Goal: Task Accomplishment & Management: Use online tool/utility

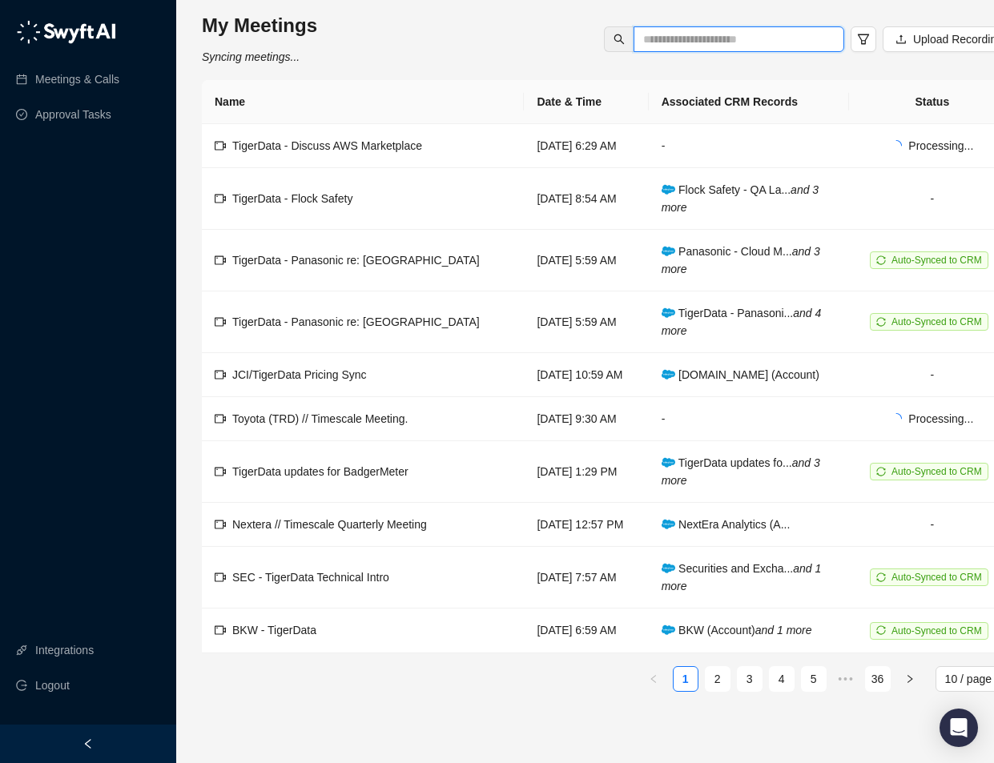
click at [673, 36] on input "text" at bounding box center [732, 39] width 179 height 18
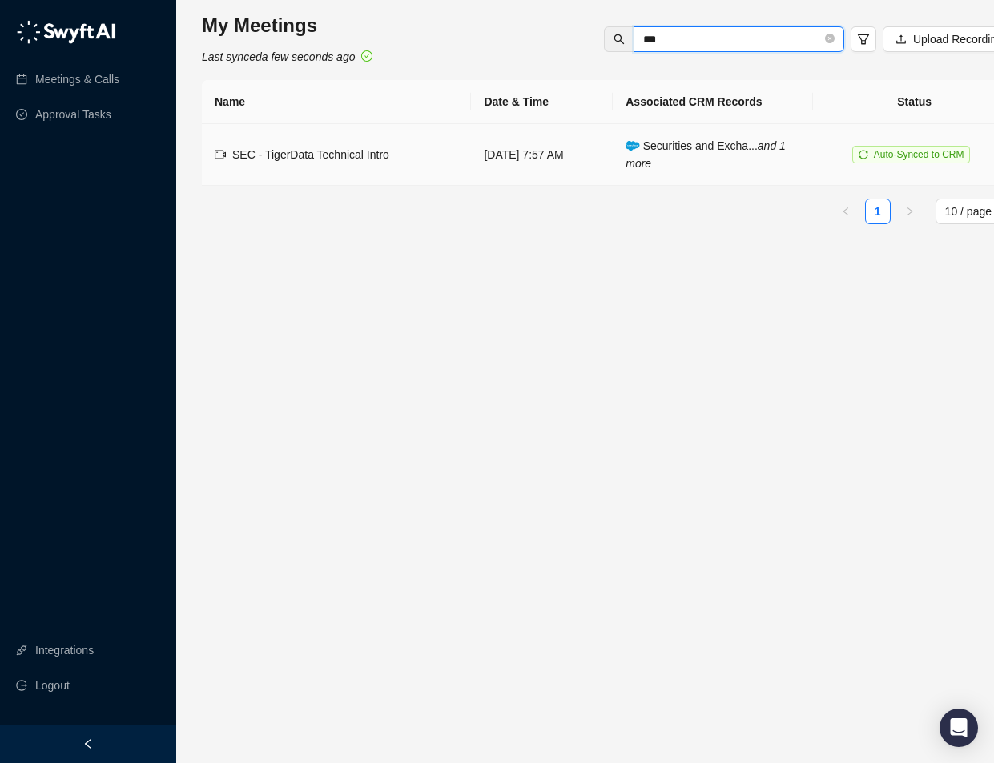
type input "***"
click at [354, 157] on span "SEC - TigerData Technical Intro" at bounding box center [310, 154] width 157 height 13
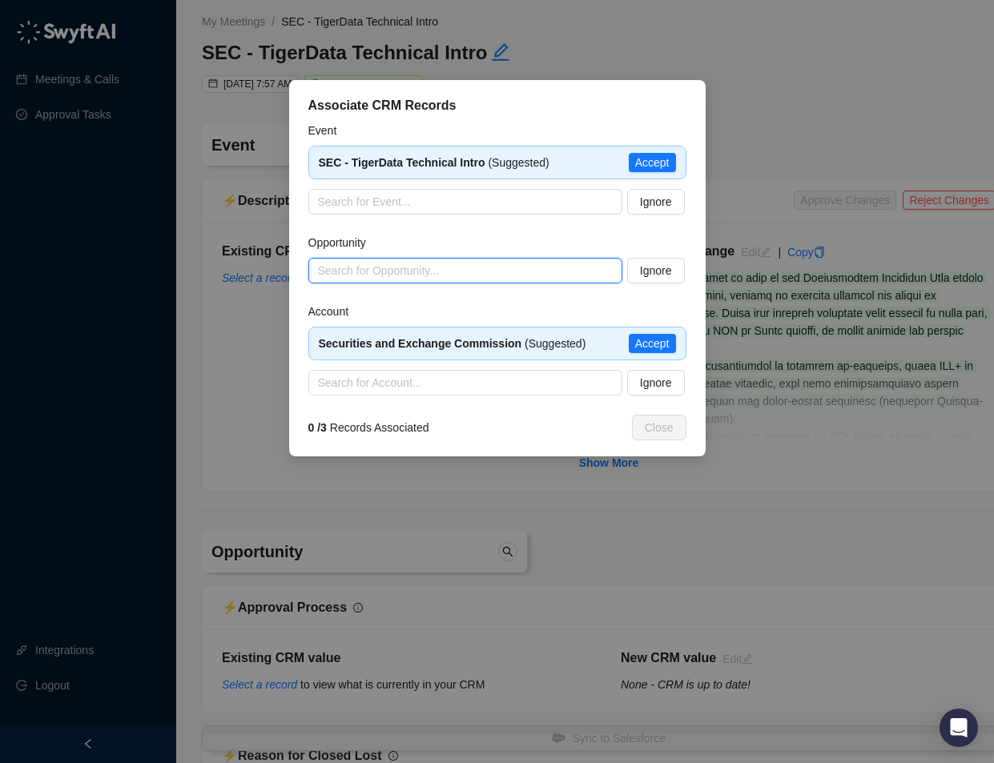
click at [447, 267] on input "search" at bounding box center [460, 271] width 285 height 24
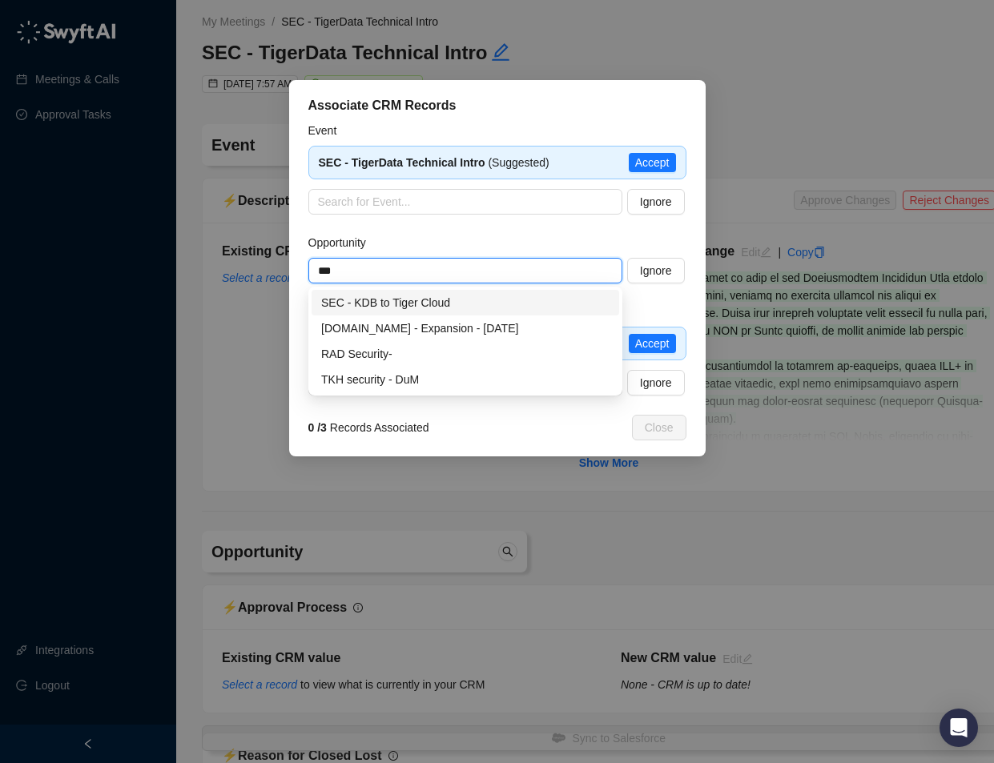
click at [407, 303] on div "SEC - KDB to Tiger Cloud" at bounding box center [465, 303] width 288 height 18
type input "**********"
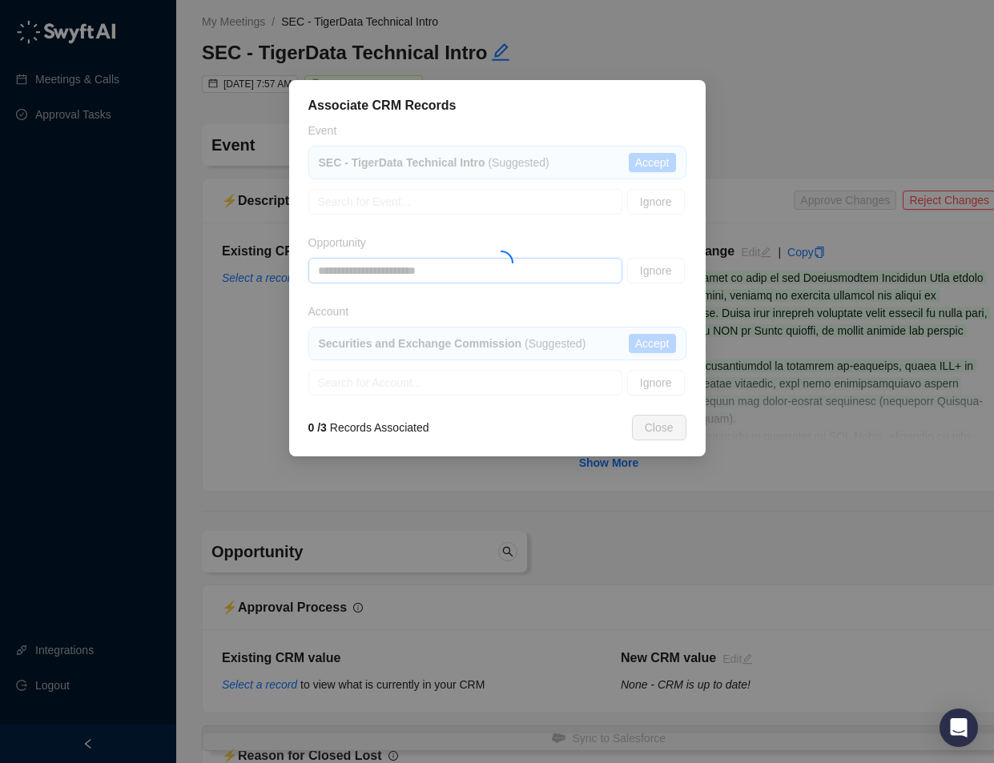
type textarea "**********"
type input "*"
type input "**********"
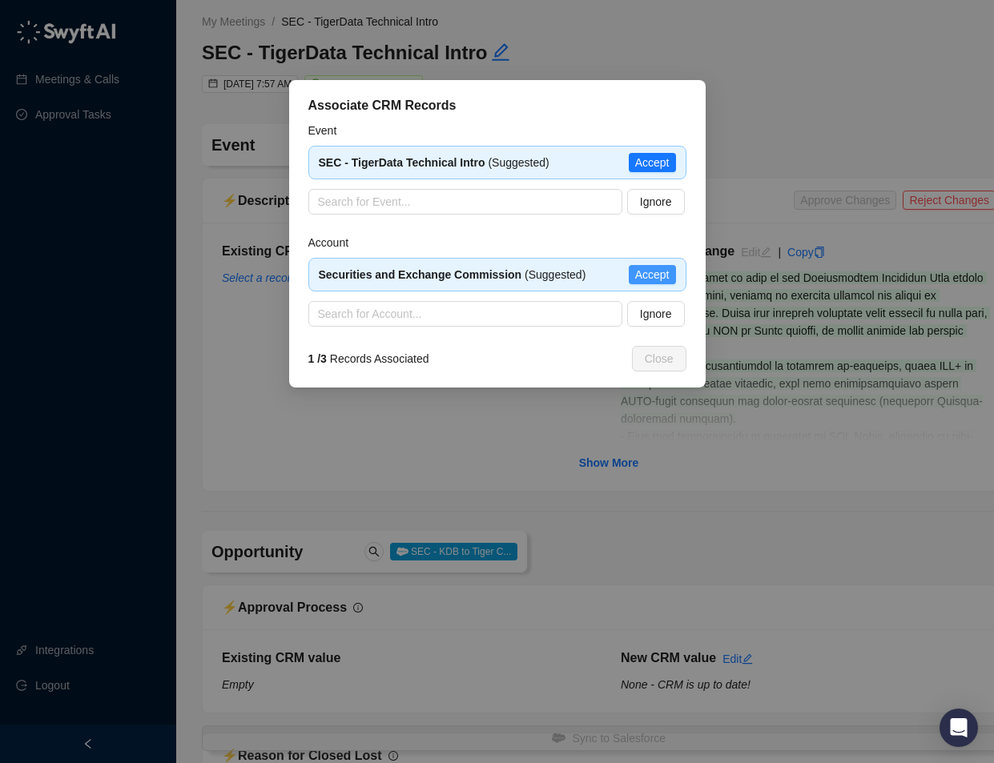
click at [655, 268] on span "Accept" at bounding box center [652, 275] width 34 height 18
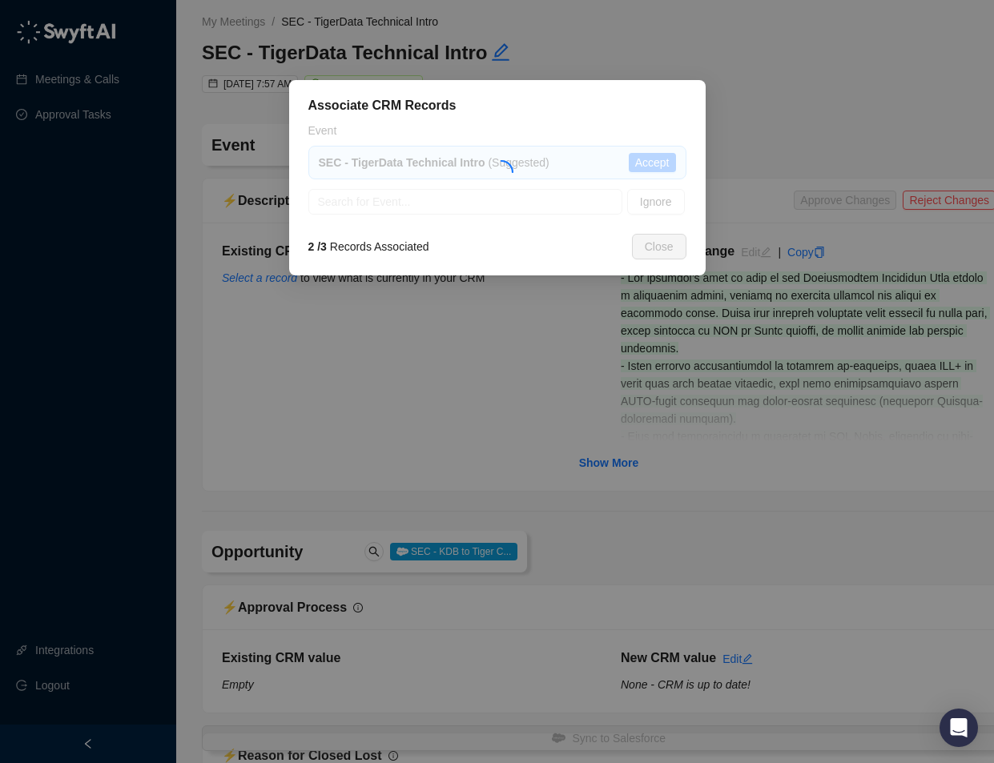
type textarea "**********"
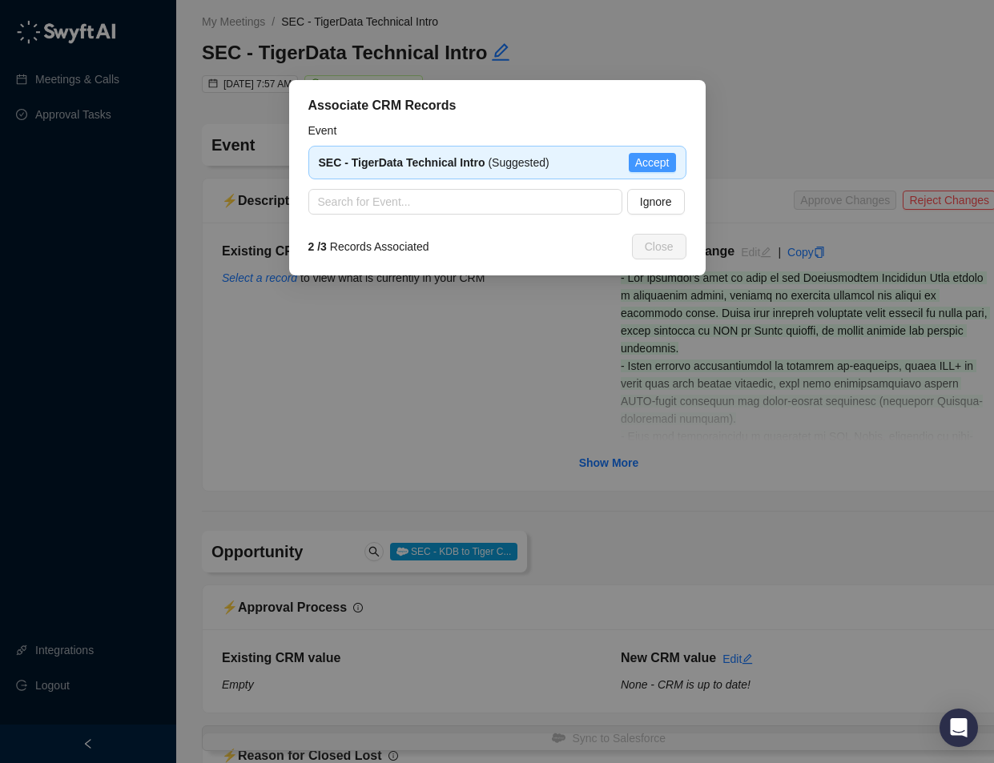
click at [652, 164] on span "Accept" at bounding box center [652, 163] width 34 height 18
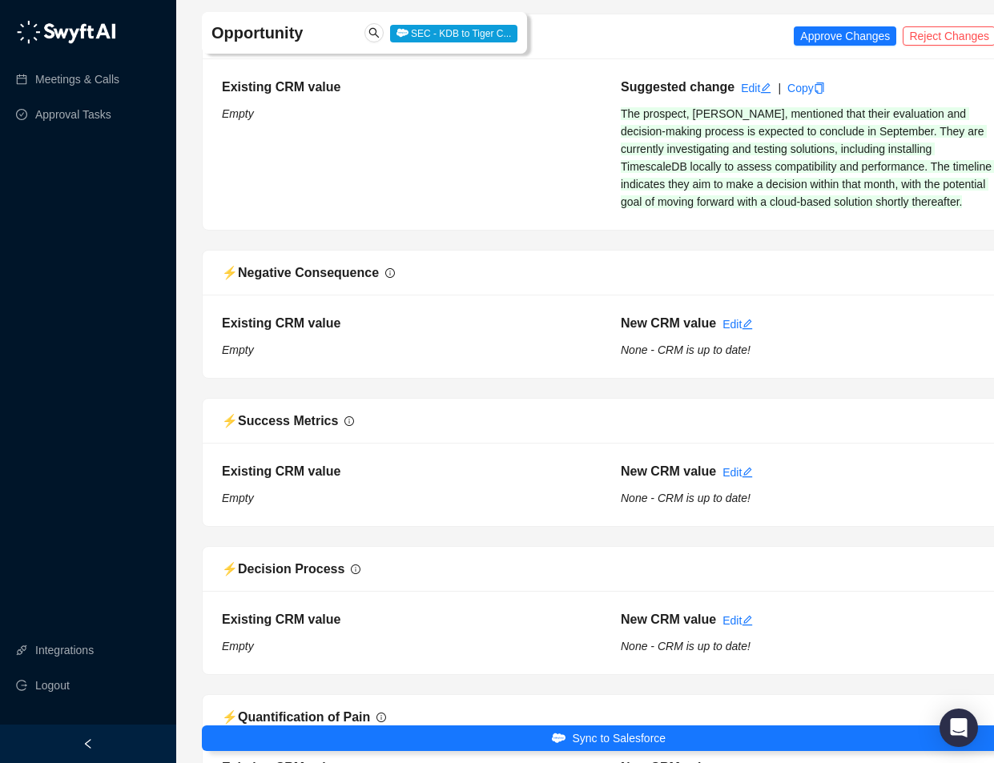
scroll to position [1791, 0]
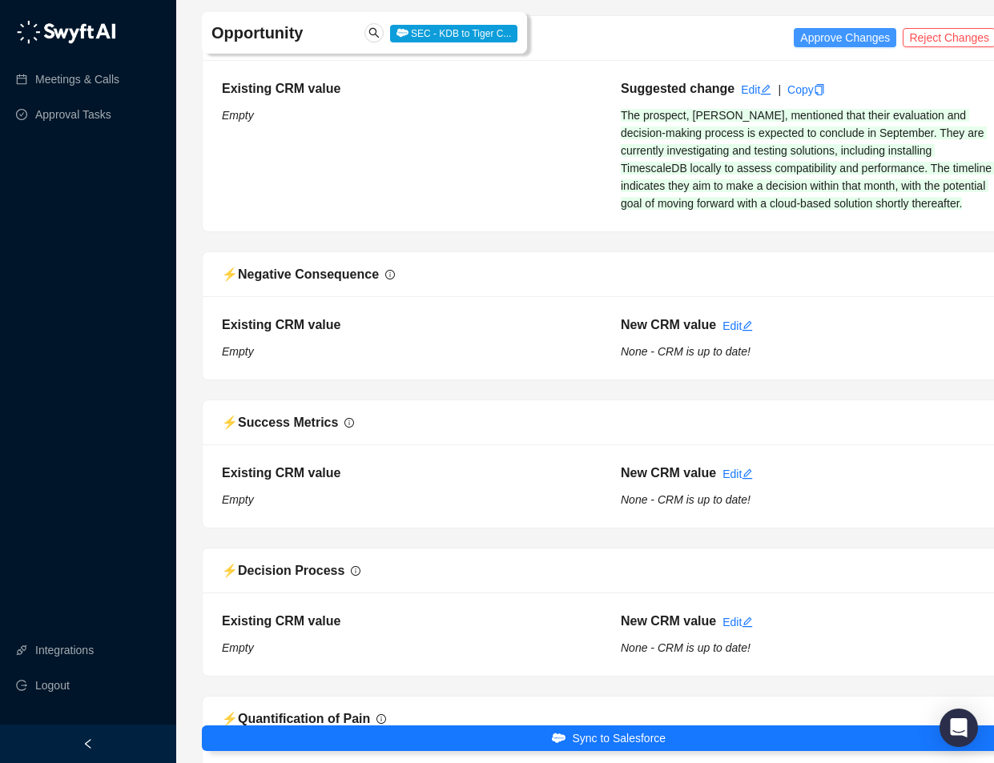
click at [810, 38] on span "Approve Changes" at bounding box center [845, 38] width 90 height 18
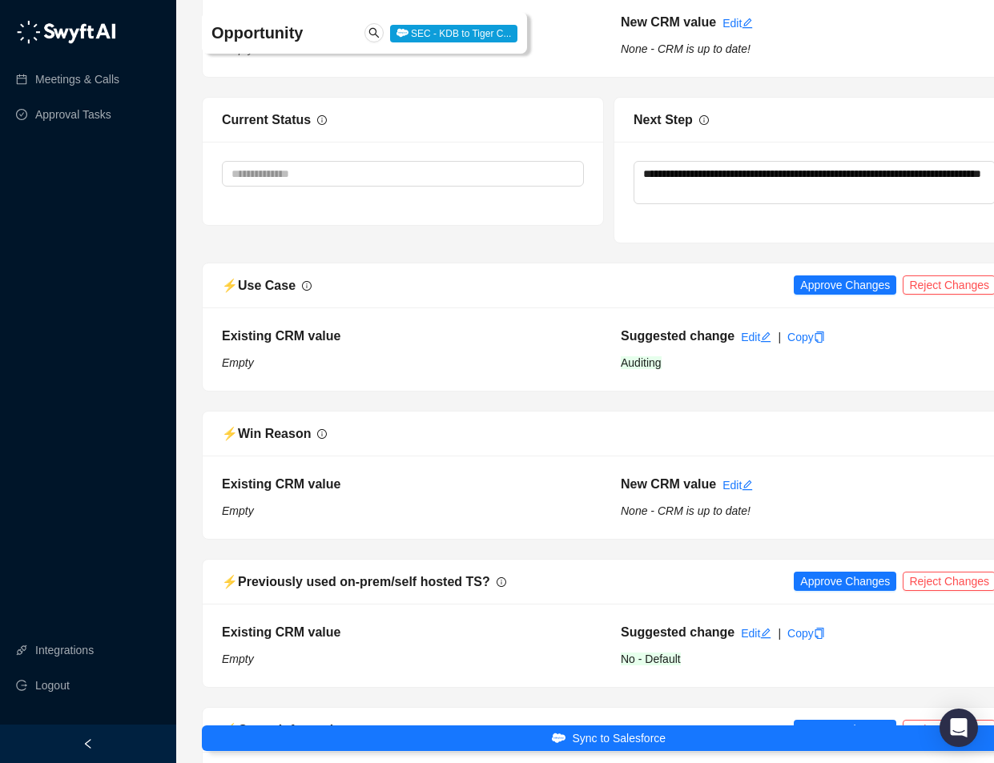
scroll to position [3136, 0]
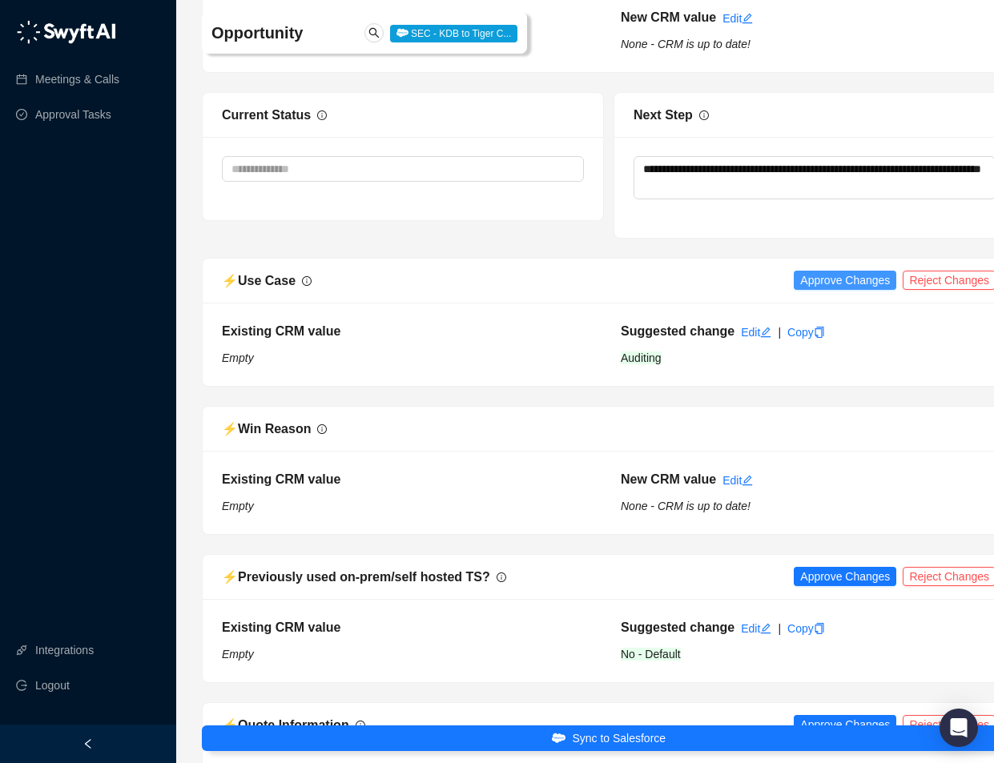
click at [820, 289] on span "Approve Changes" at bounding box center [845, 280] width 90 height 18
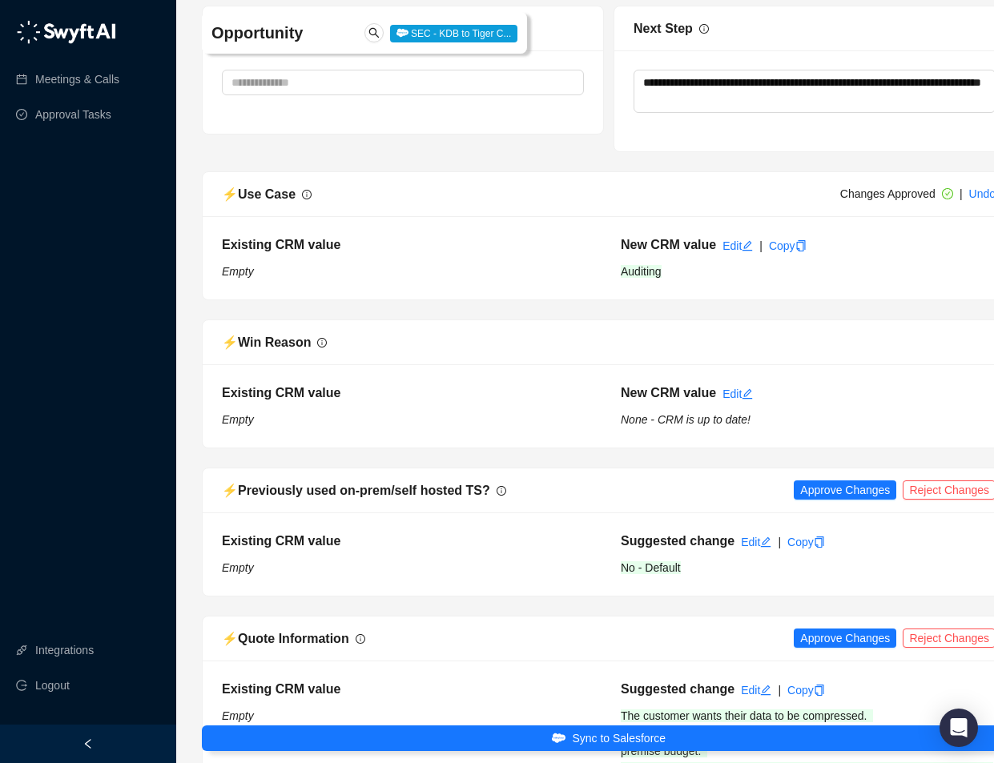
scroll to position [3246, 0]
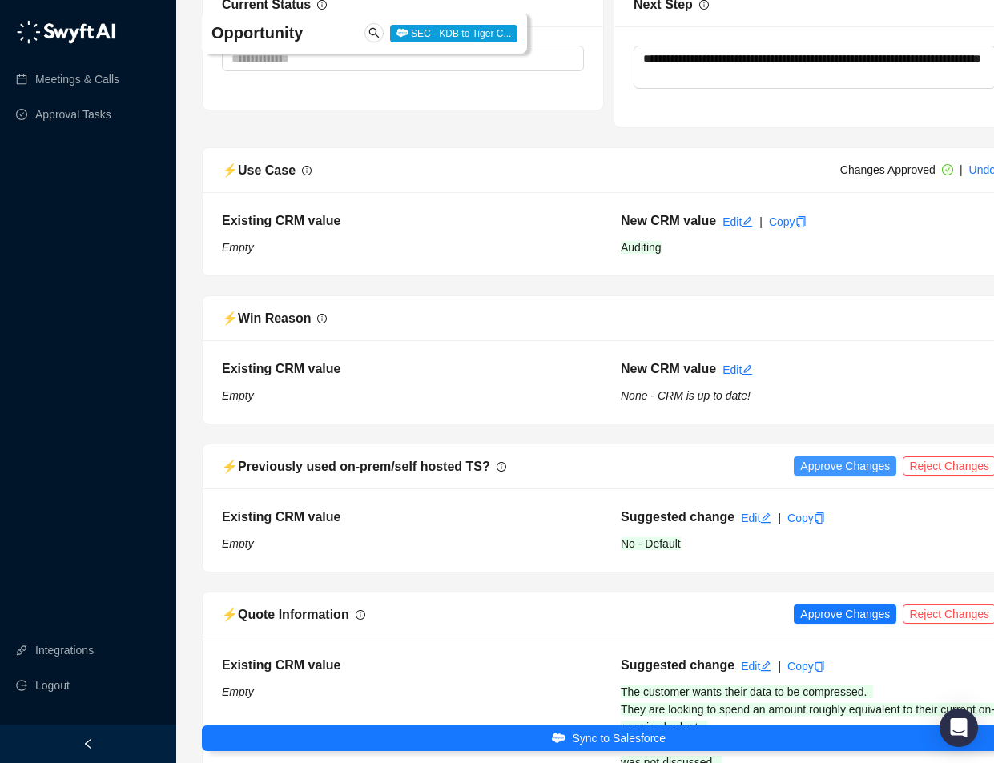
click at [818, 475] on span "Approve Changes" at bounding box center [845, 466] width 90 height 18
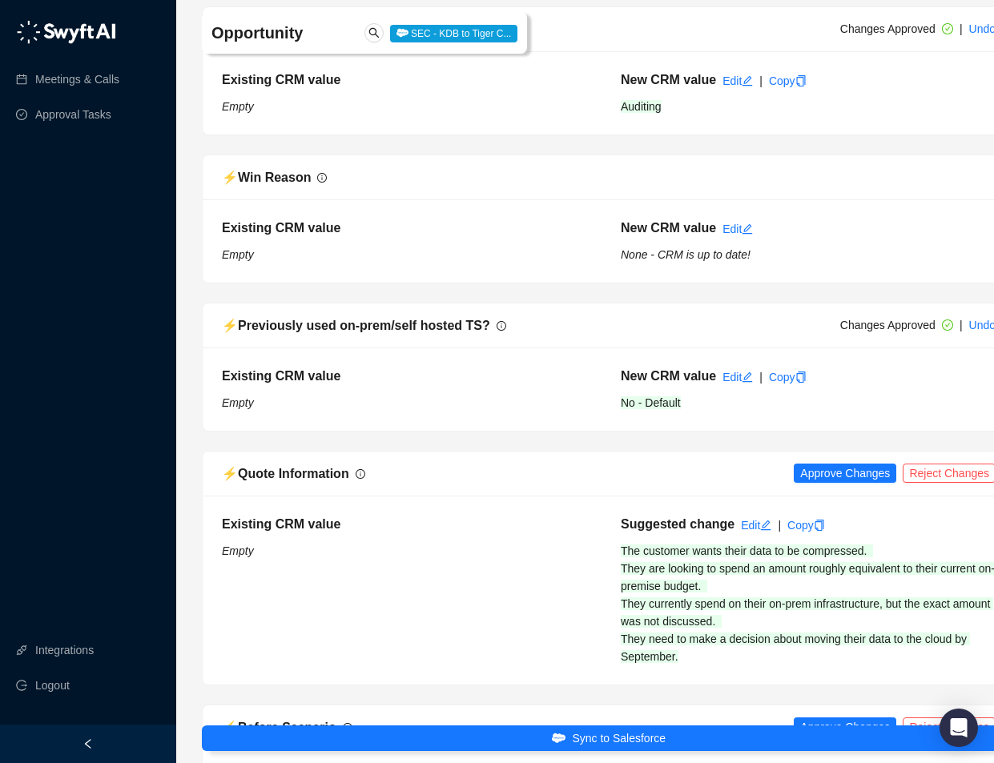
scroll to position [3403, 0]
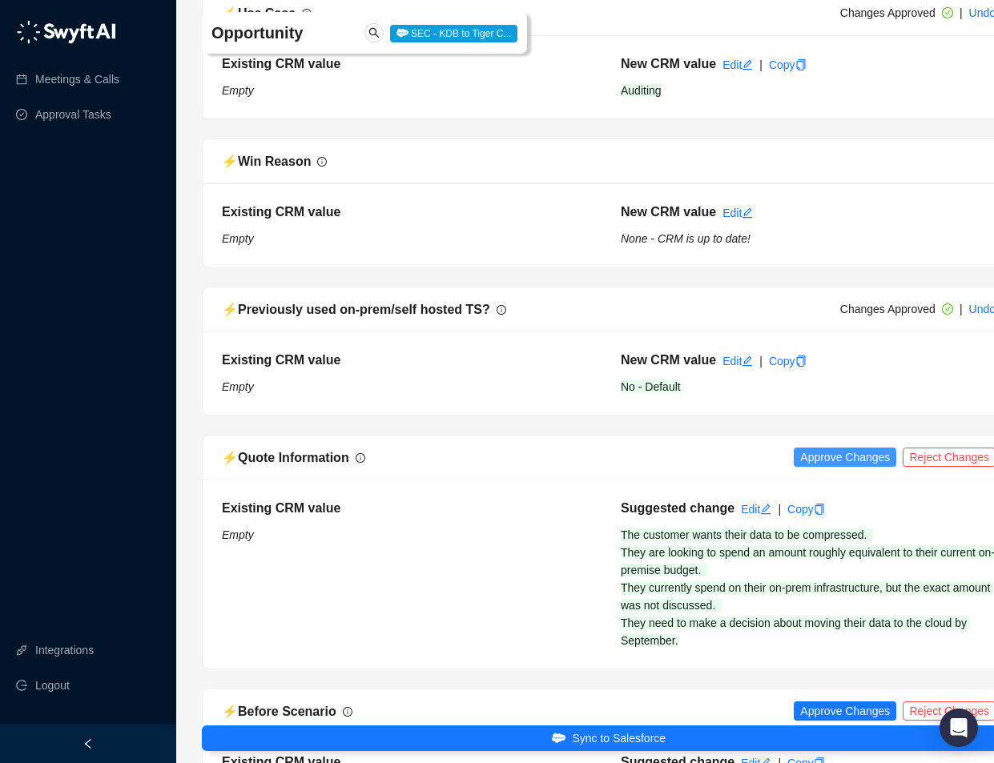
click at [810, 466] on span "Approve Changes" at bounding box center [845, 457] width 90 height 18
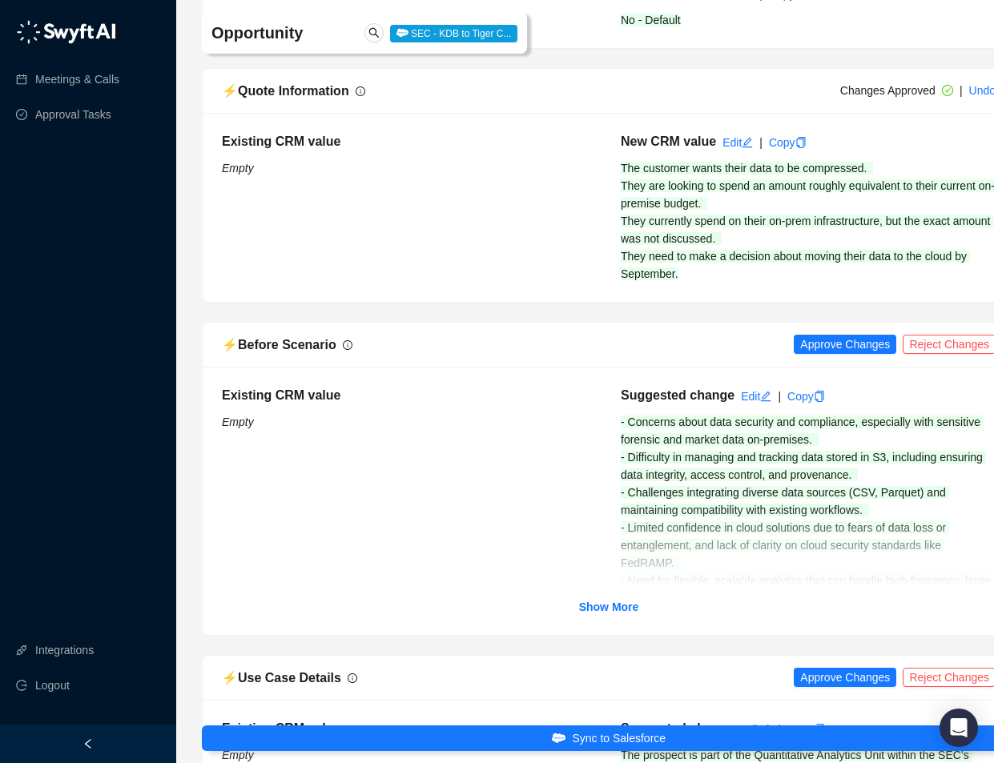
scroll to position [3807, 0]
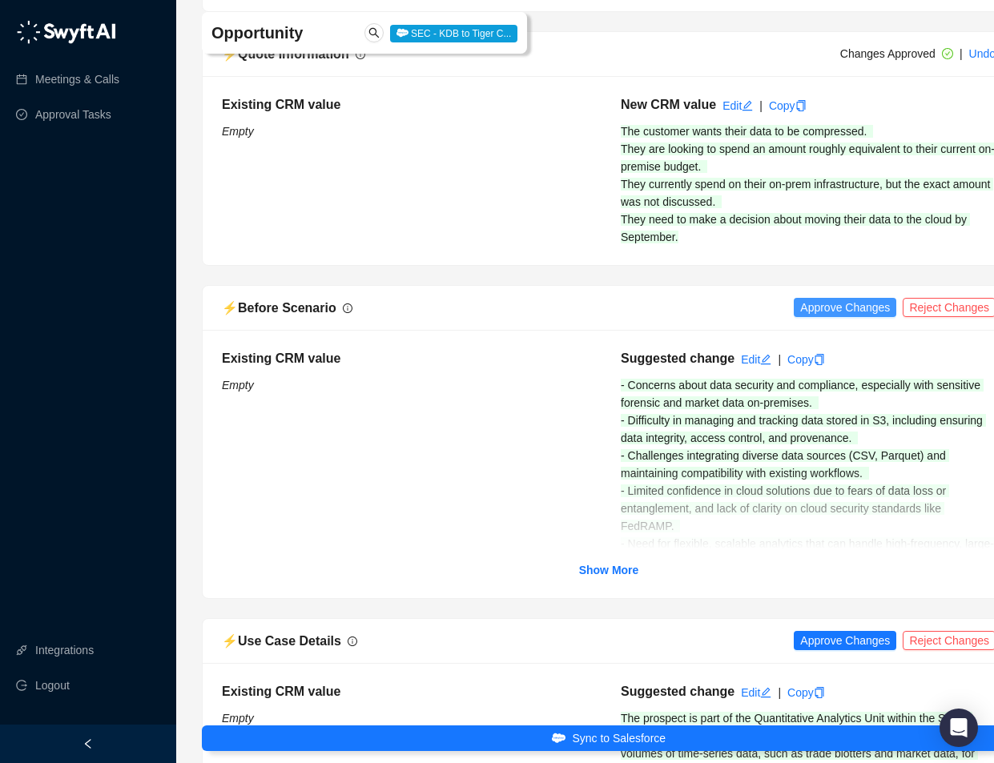
click at [820, 316] on span "Approve Changes" at bounding box center [845, 308] width 90 height 18
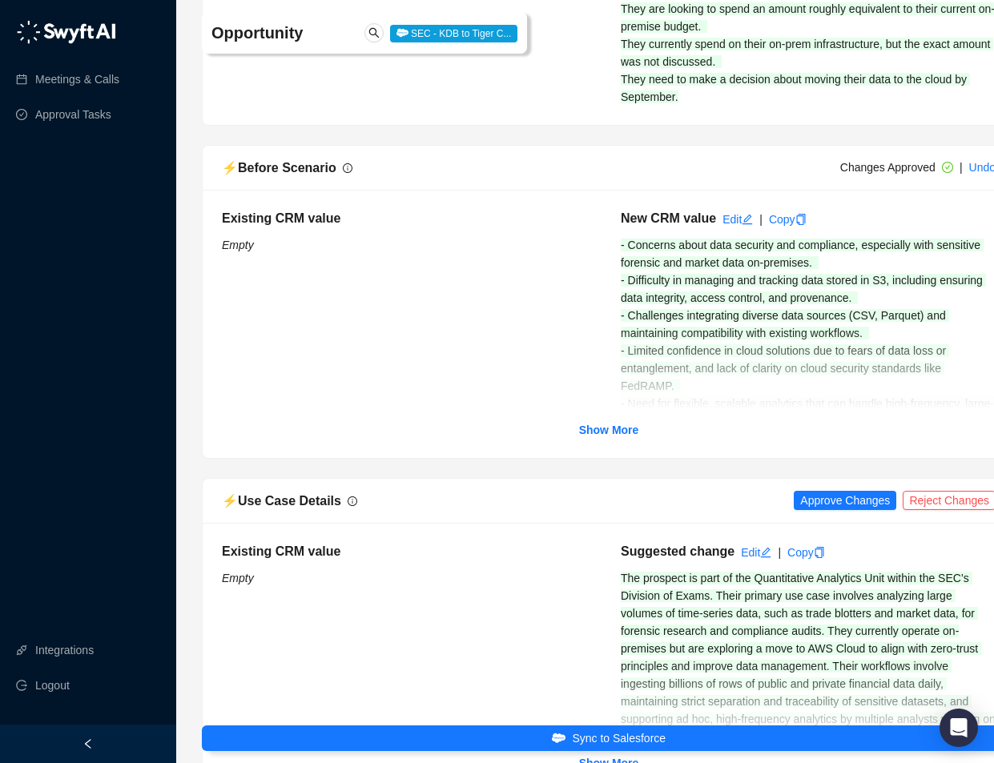
scroll to position [4050, 0]
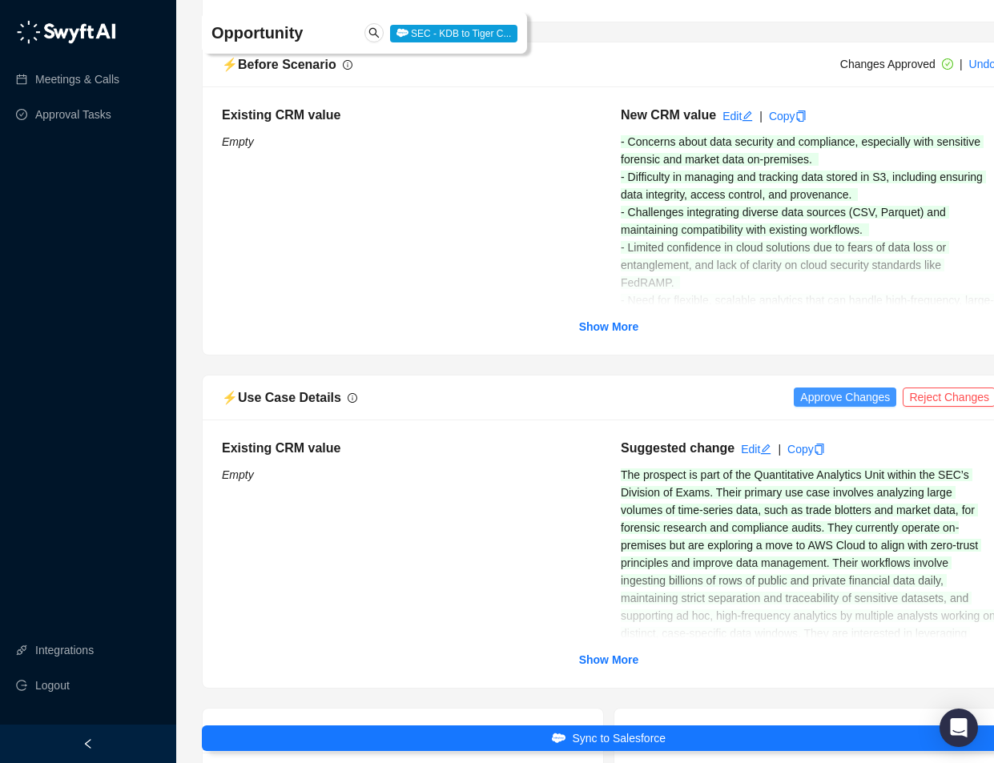
click at [815, 406] on span "Approve Changes" at bounding box center [845, 397] width 90 height 18
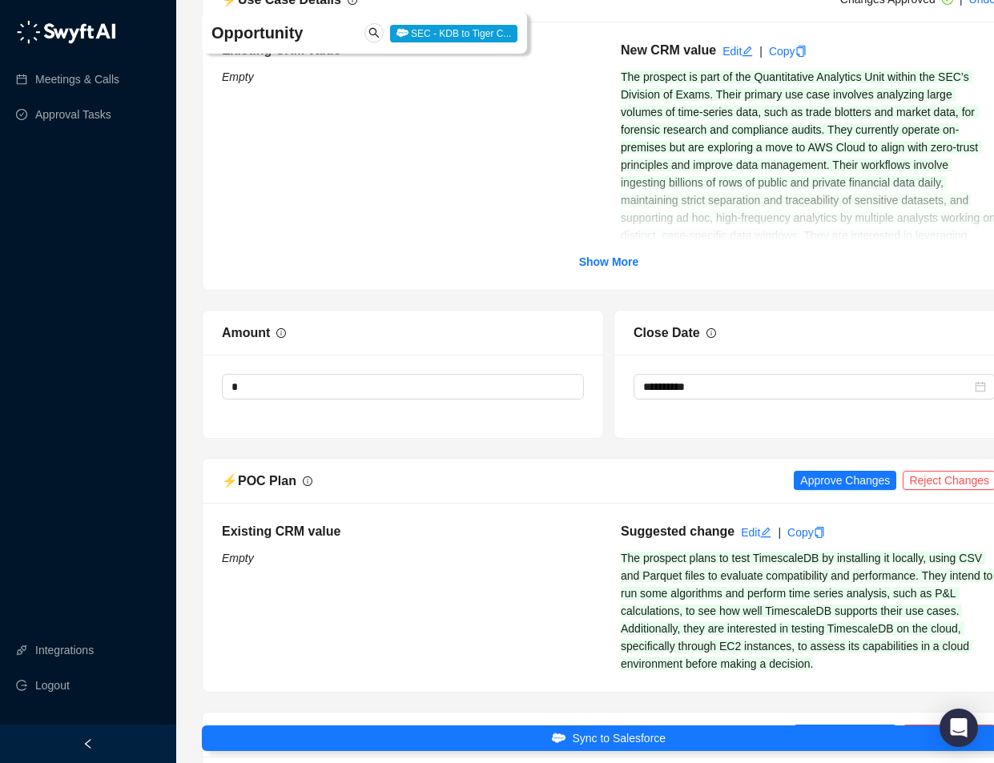
scroll to position [4512, 0]
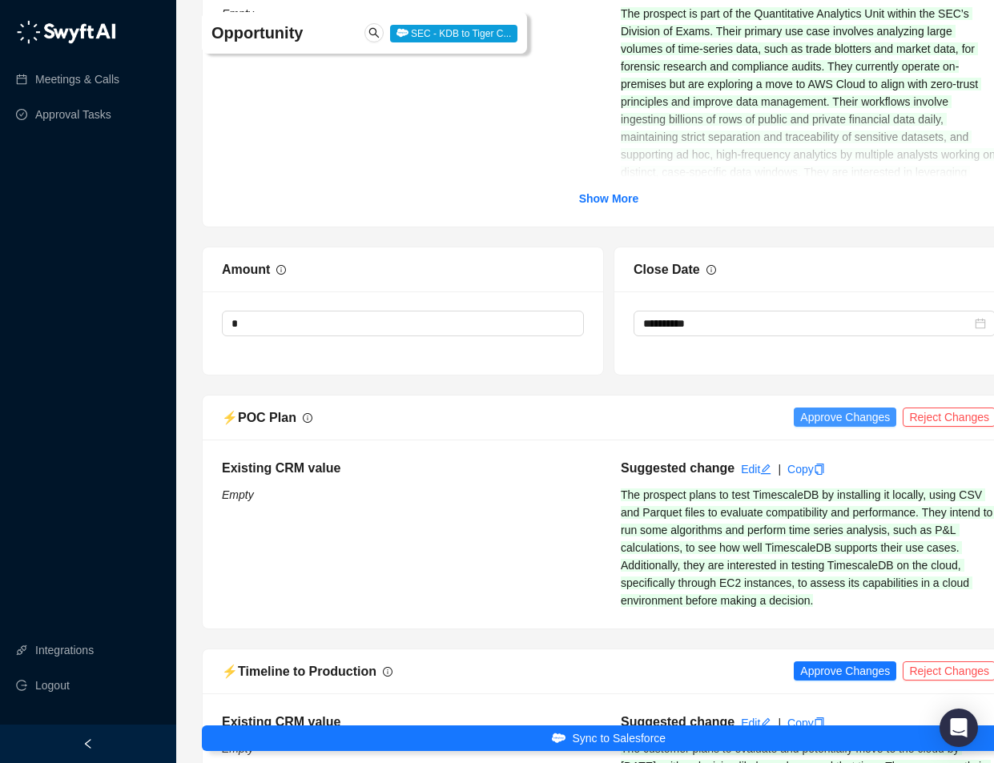
click at [818, 426] on span "Approve Changes" at bounding box center [845, 417] width 90 height 18
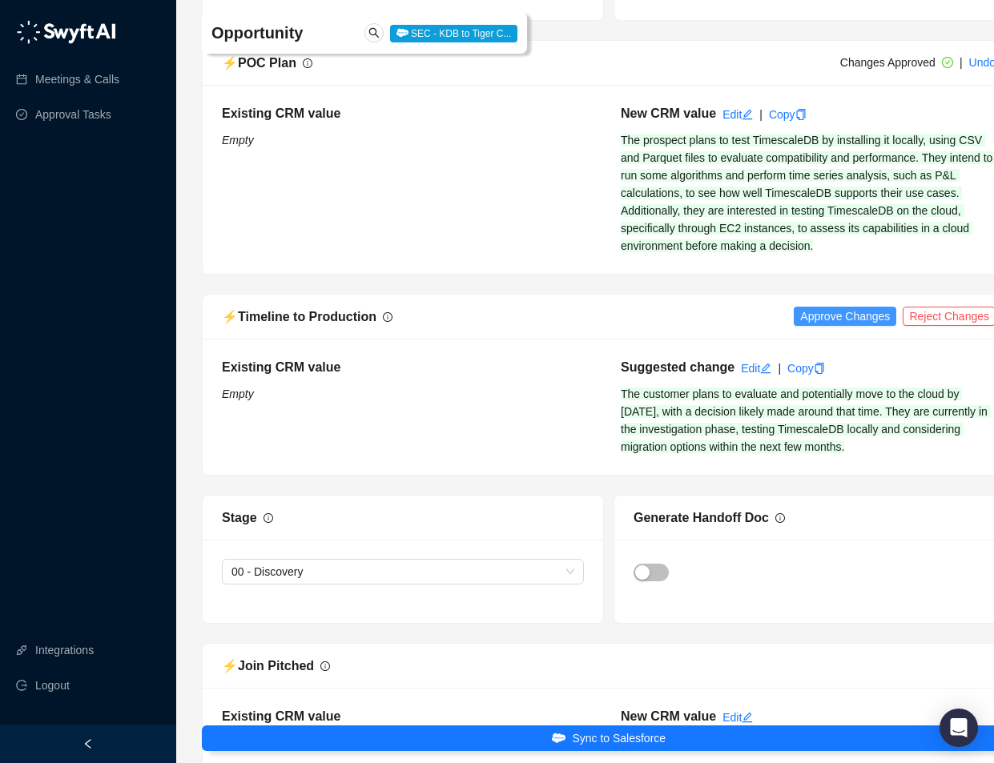
scroll to position [4866, 0]
click at [814, 326] on span "Approve Changes" at bounding box center [845, 317] width 90 height 18
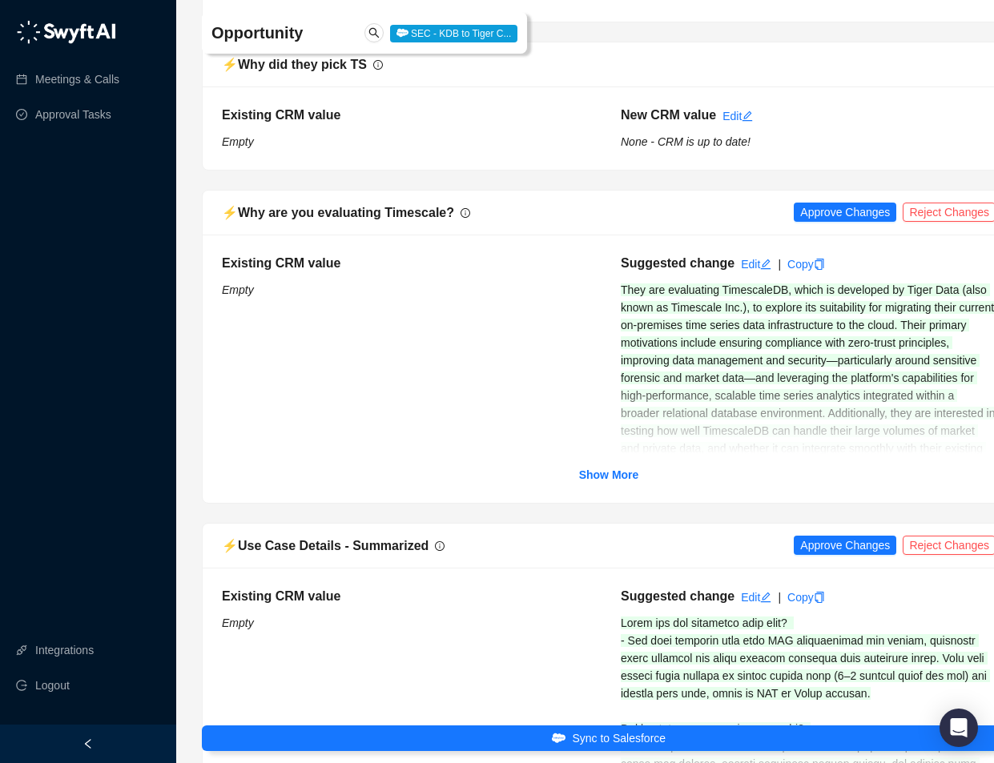
scroll to position [5781, 0]
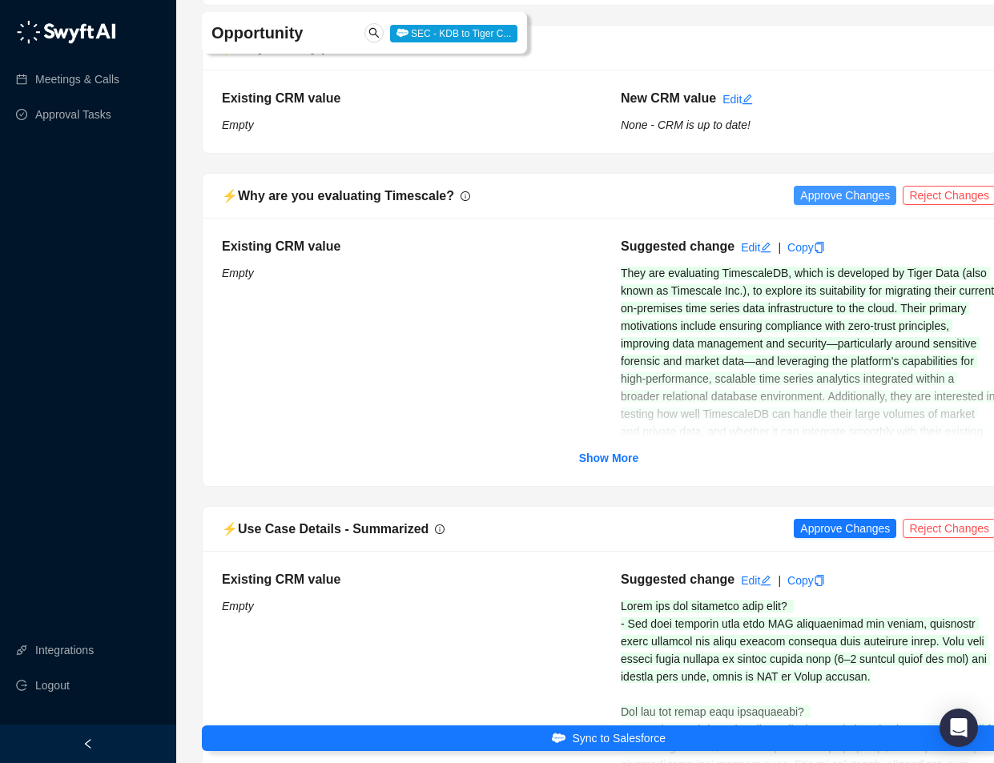
click at [819, 204] on span "Approve Changes" at bounding box center [845, 196] width 90 height 18
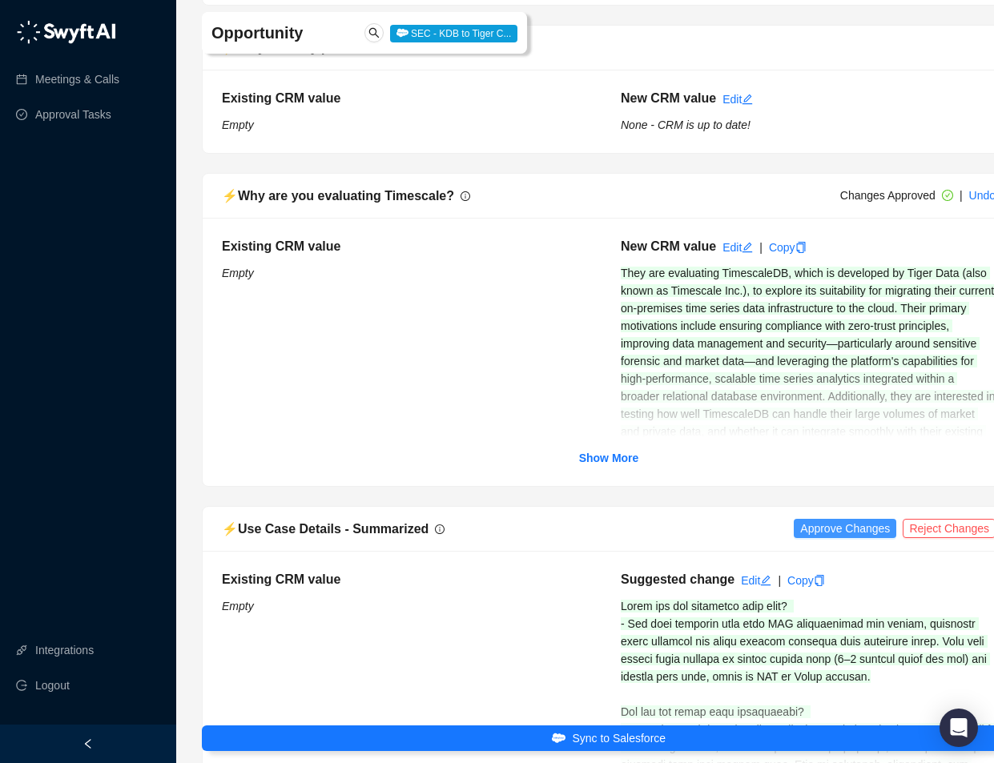
click at [813, 537] on span "Approve Changes" at bounding box center [845, 529] width 90 height 18
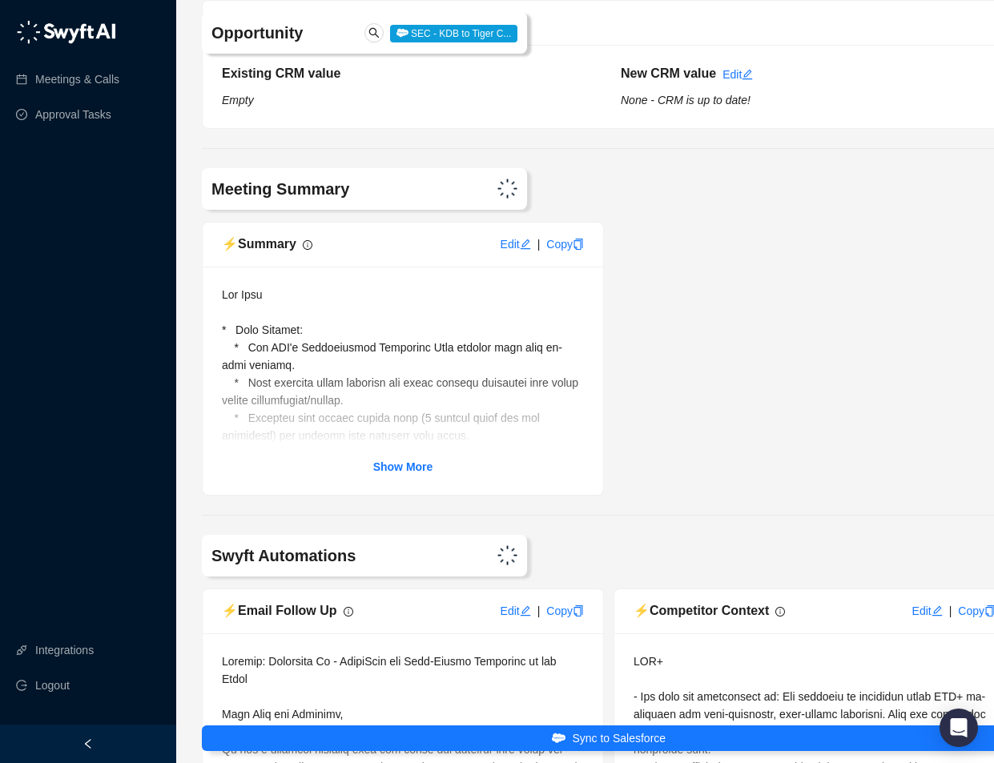
scroll to position [6636, 0]
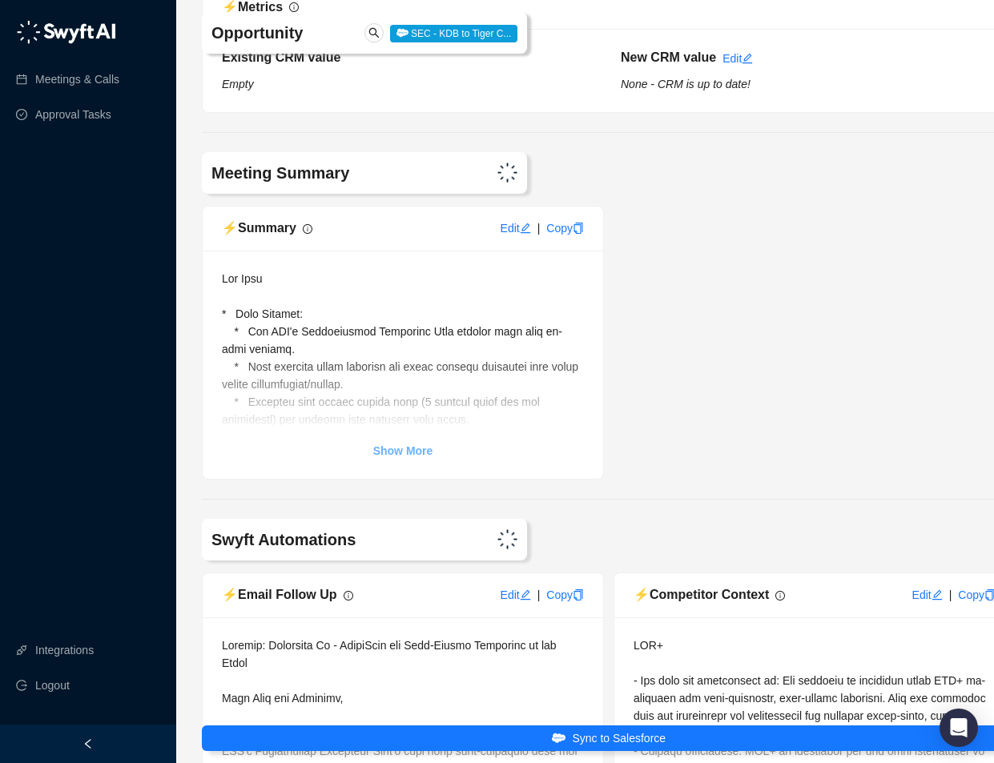
click at [413, 457] on strong "Show More" at bounding box center [403, 450] width 60 height 13
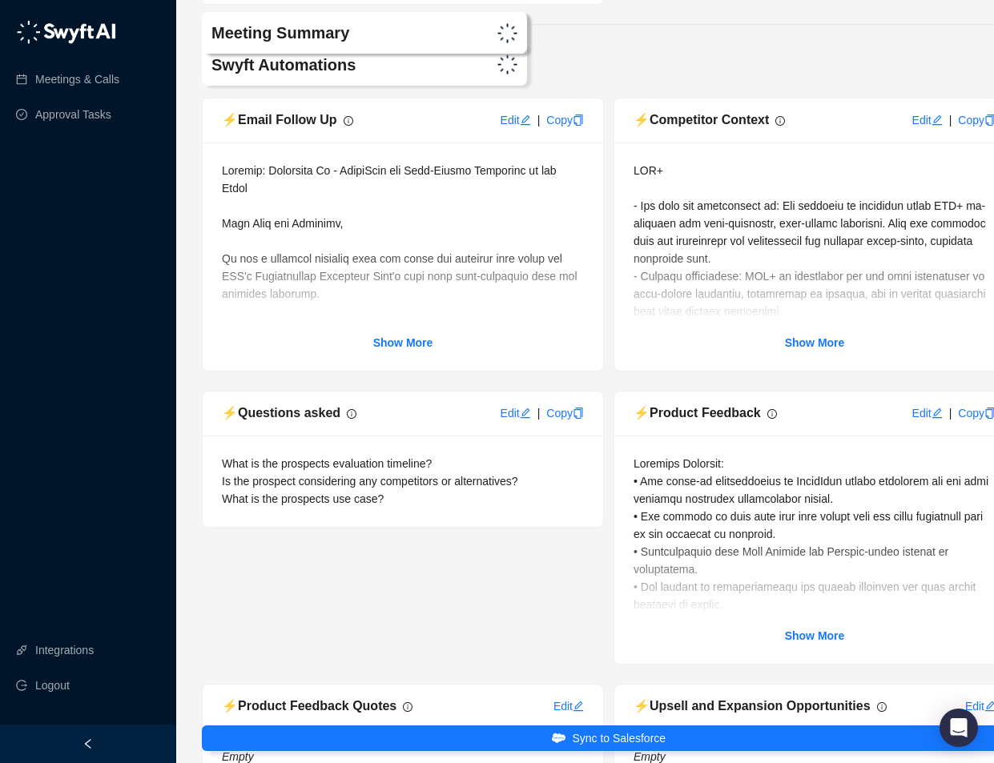
scroll to position [8714, 0]
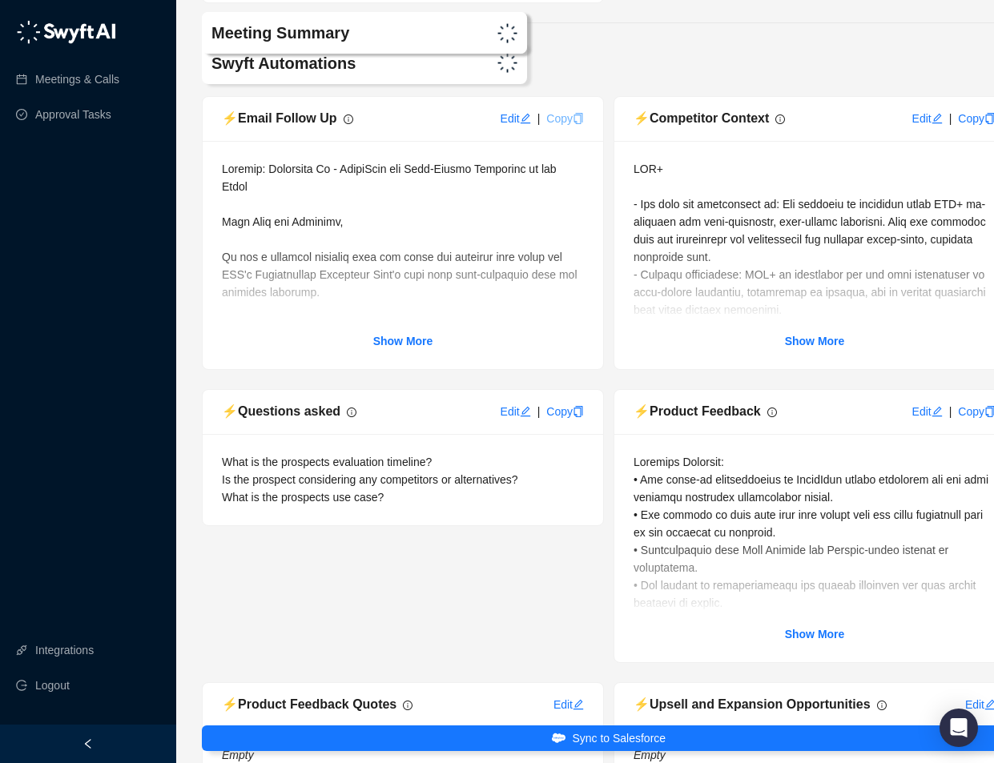
click at [566, 125] on link "Copy" at bounding box center [565, 118] width 38 height 13
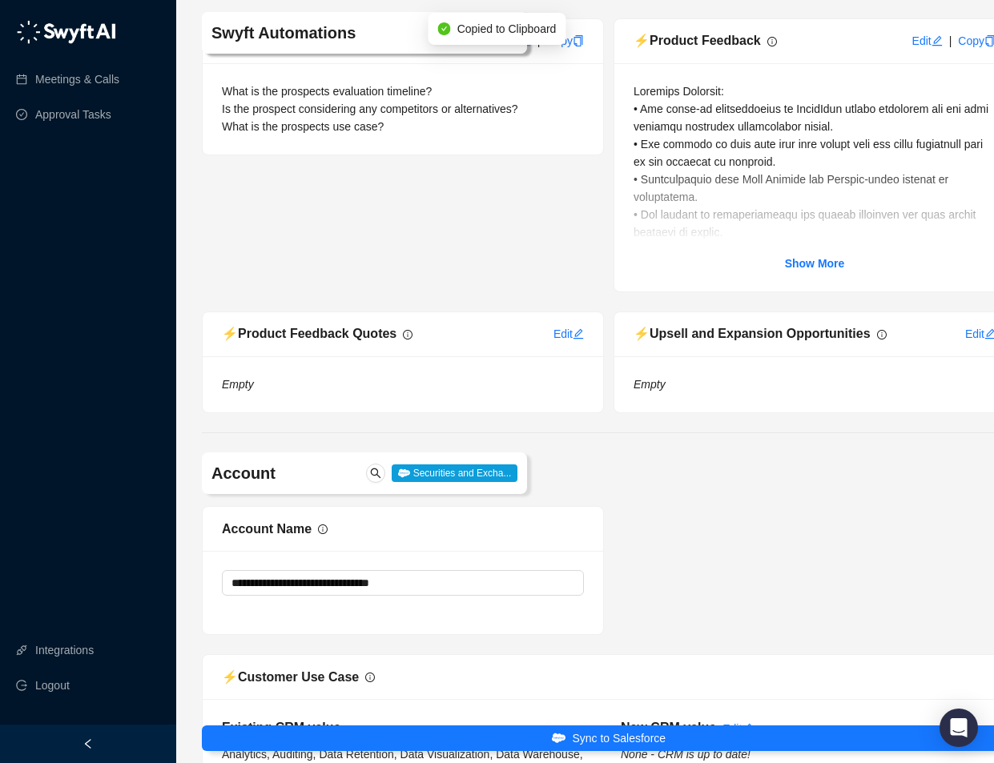
scroll to position [9284, 0]
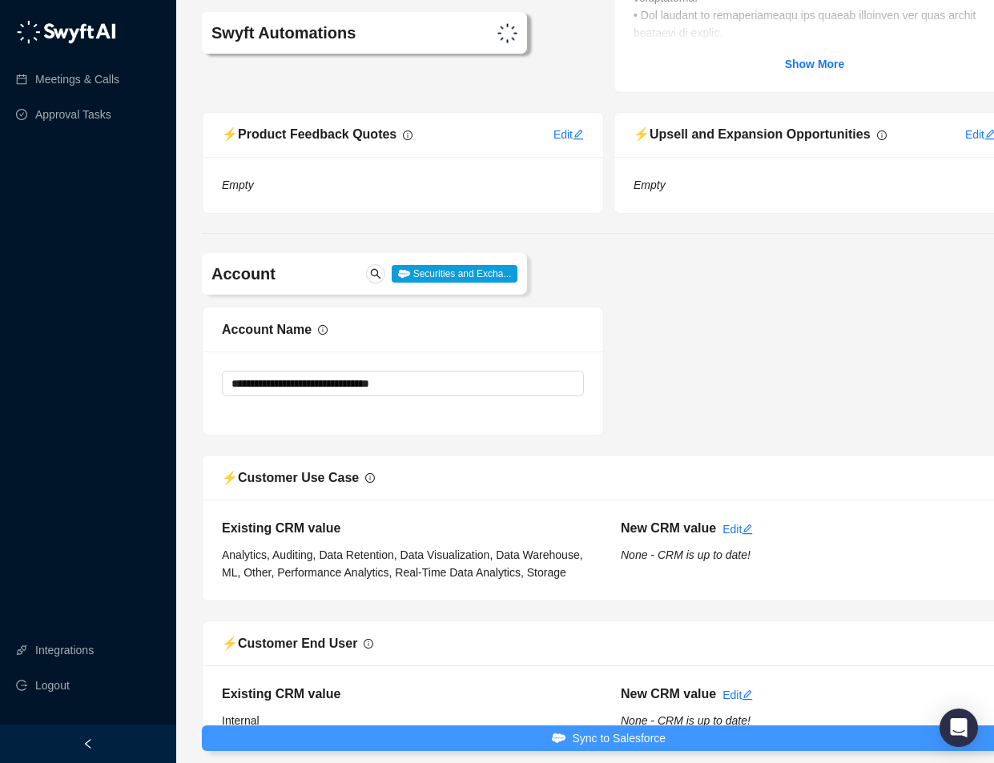
click at [505, 734] on button "Sync to Salesforce" at bounding box center [609, 739] width 814 height 26
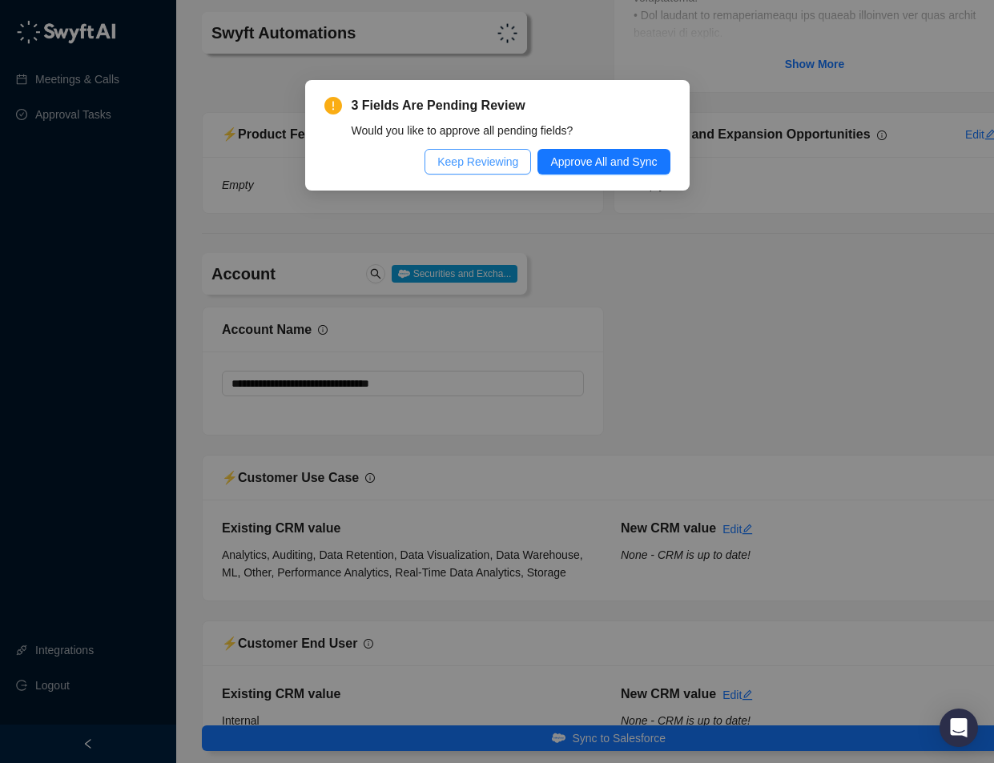
click at [499, 167] on span "Keep Reviewing" at bounding box center [477, 162] width 81 height 18
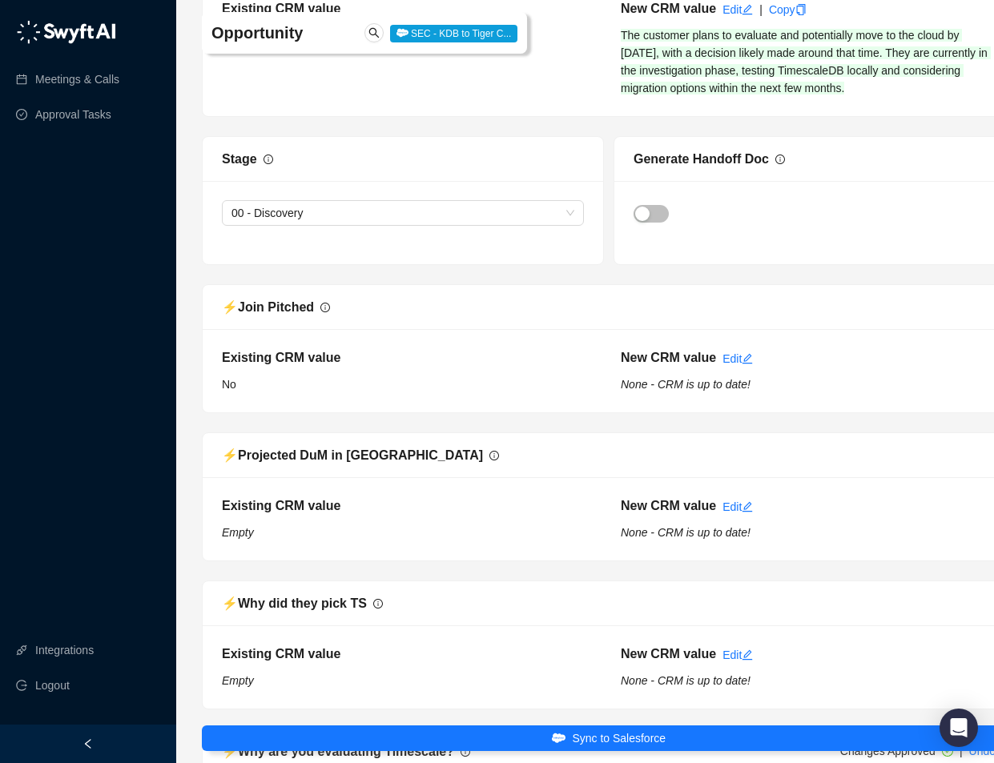
scroll to position [5236, 0]
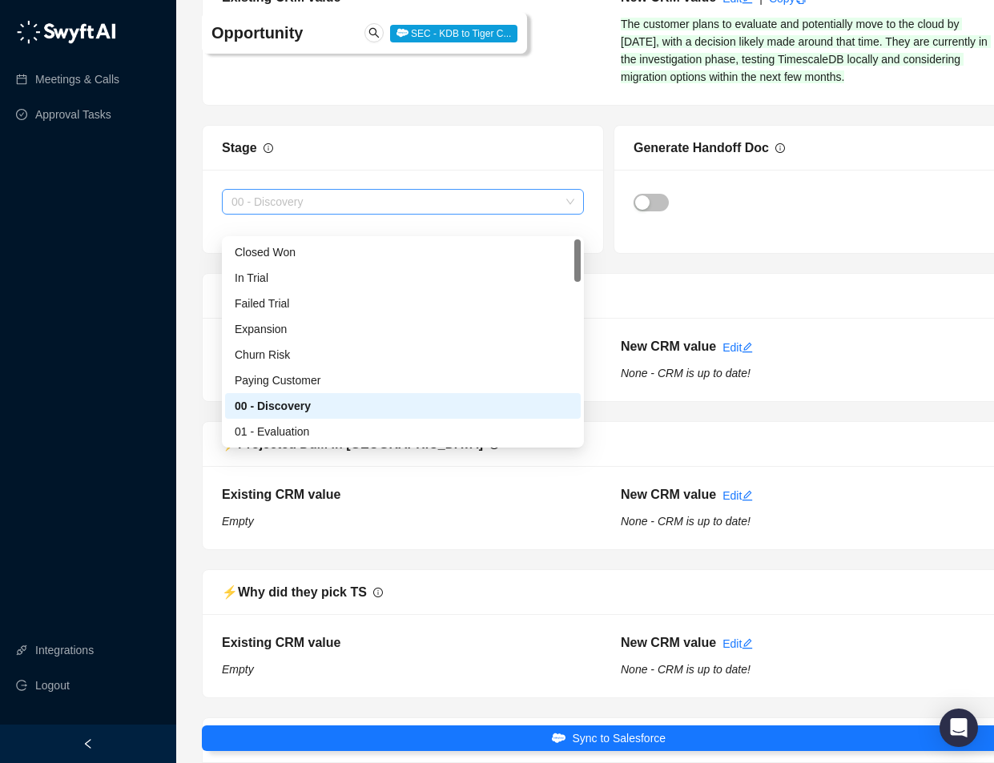
click at [469, 214] on span "00 - Discovery" at bounding box center [402, 202] width 343 height 24
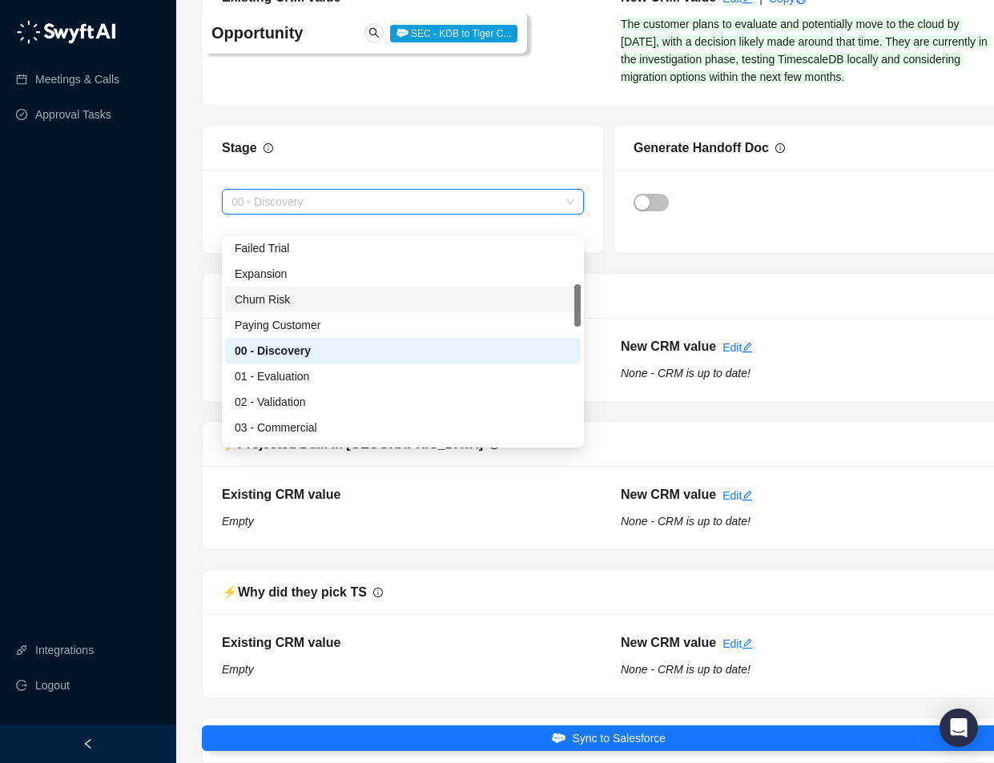
scroll to position [62, 0]
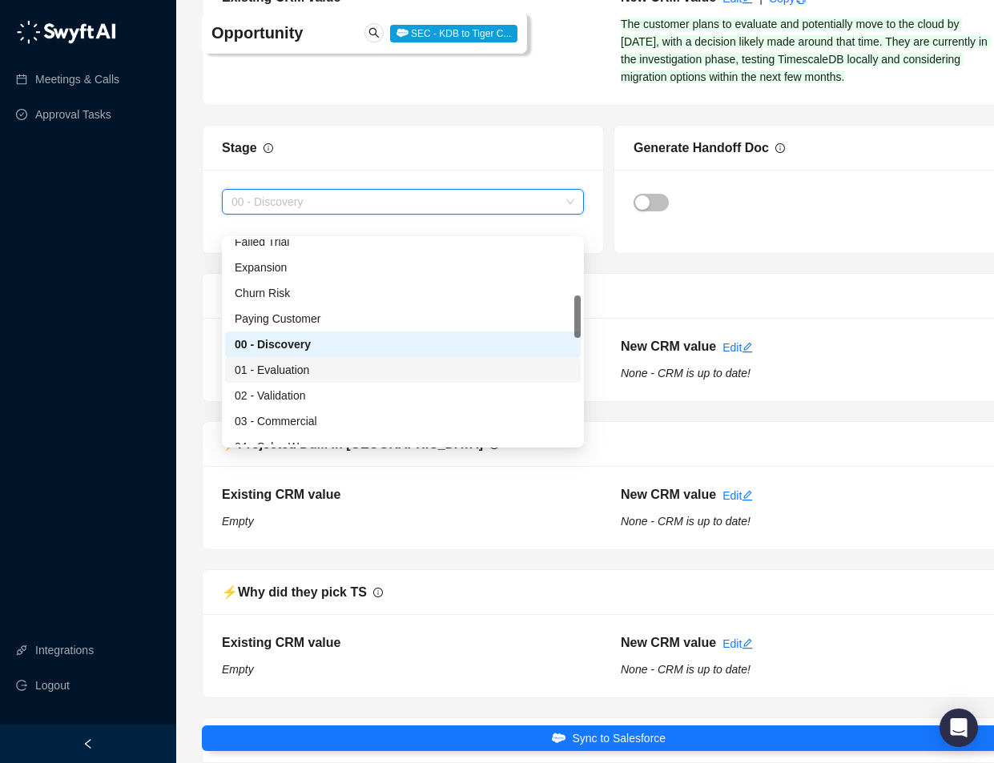
click at [411, 363] on div "01 - Evaluation" at bounding box center [403, 370] width 336 height 18
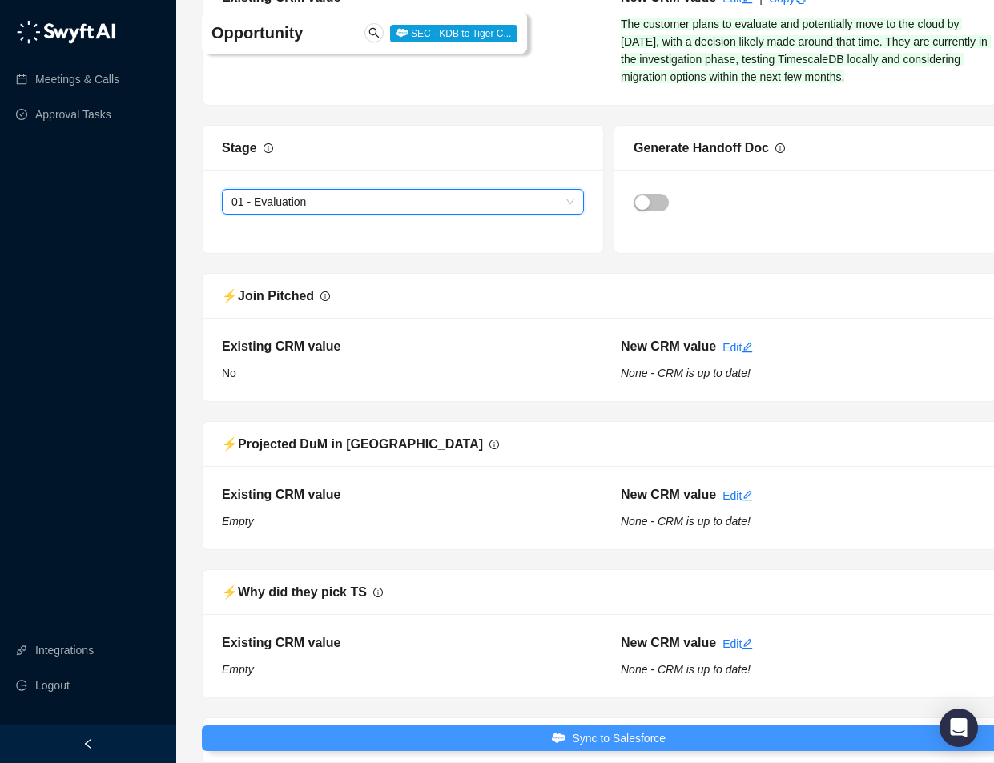
click at [495, 734] on button "Sync to Salesforce" at bounding box center [609, 739] width 814 height 26
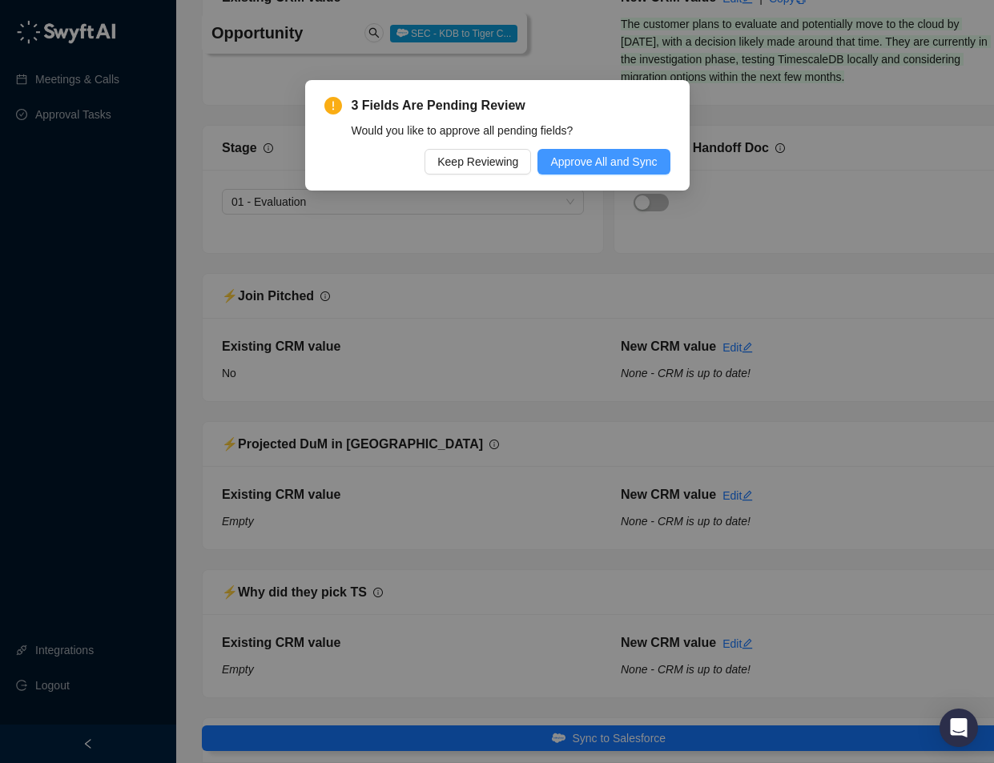
click at [618, 168] on span "Approve All and Sync" at bounding box center [603, 162] width 107 height 18
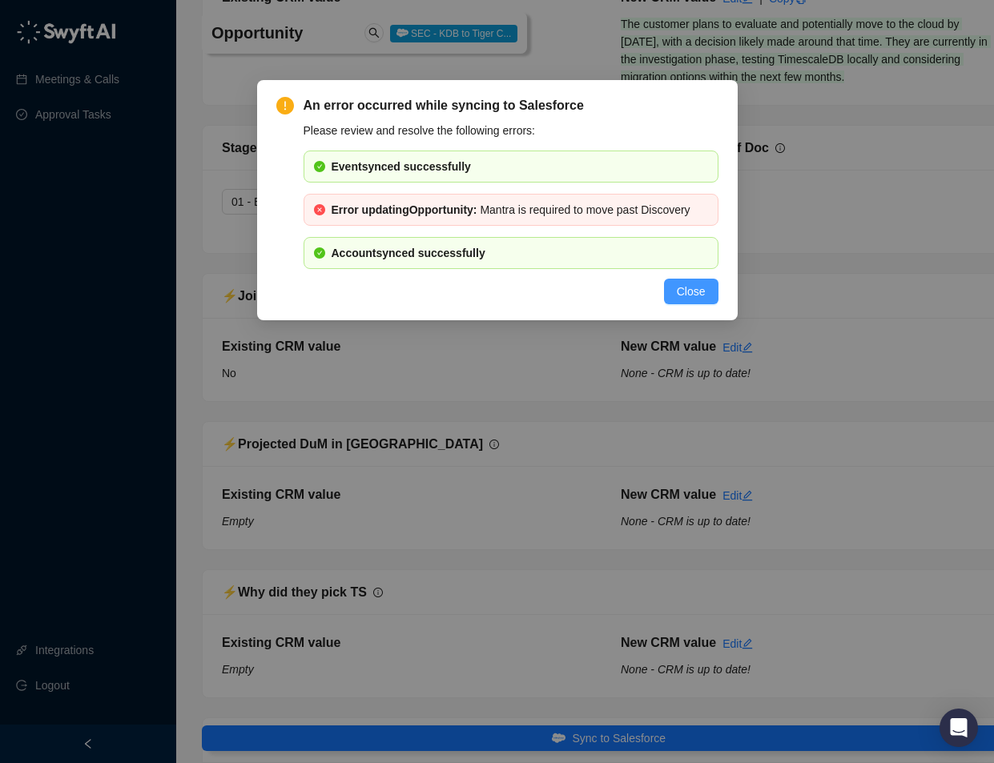
click at [680, 297] on span "Close" at bounding box center [691, 292] width 29 height 18
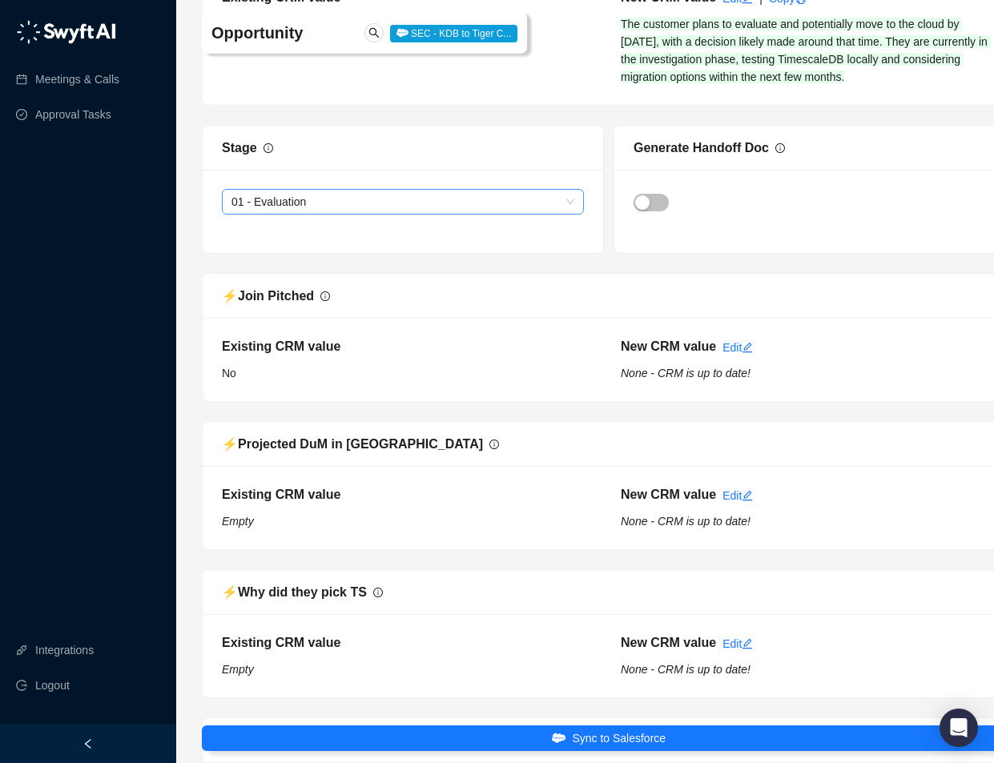
click at [468, 214] on span "01 - Evaluation" at bounding box center [402, 202] width 343 height 24
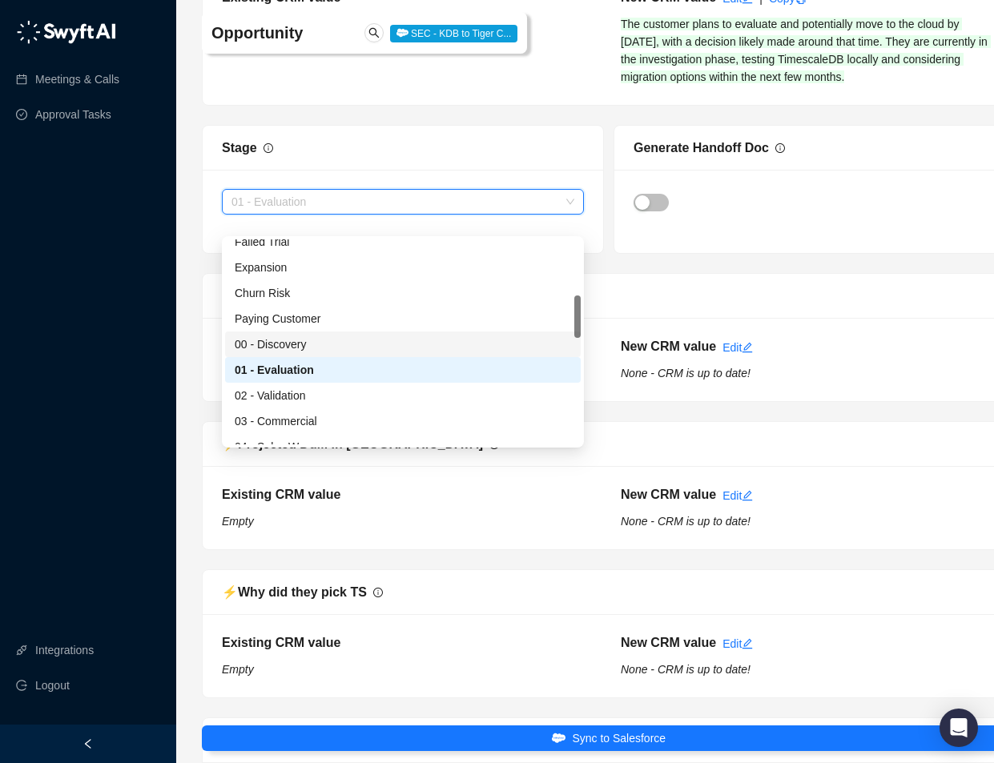
click at [428, 348] on div "00 - Discovery" at bounding box center [403, 345] width 336 height 18
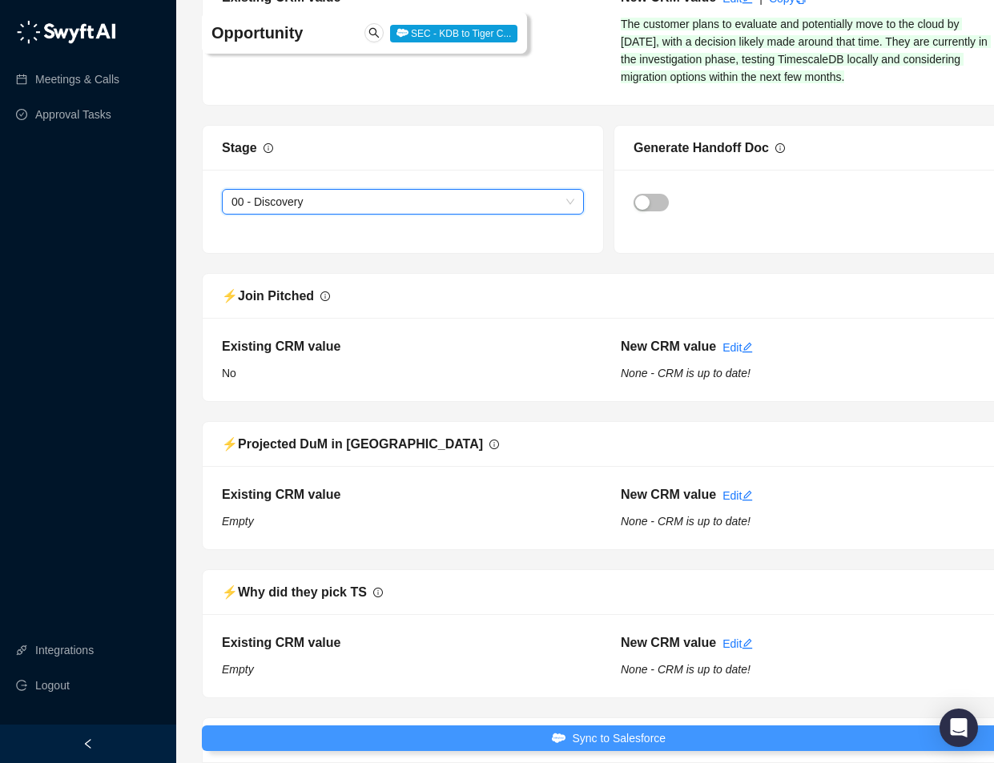
click at [596, 738] on span "Sync to Salesforce" at bounding box center [619, 739] width 94 height 18
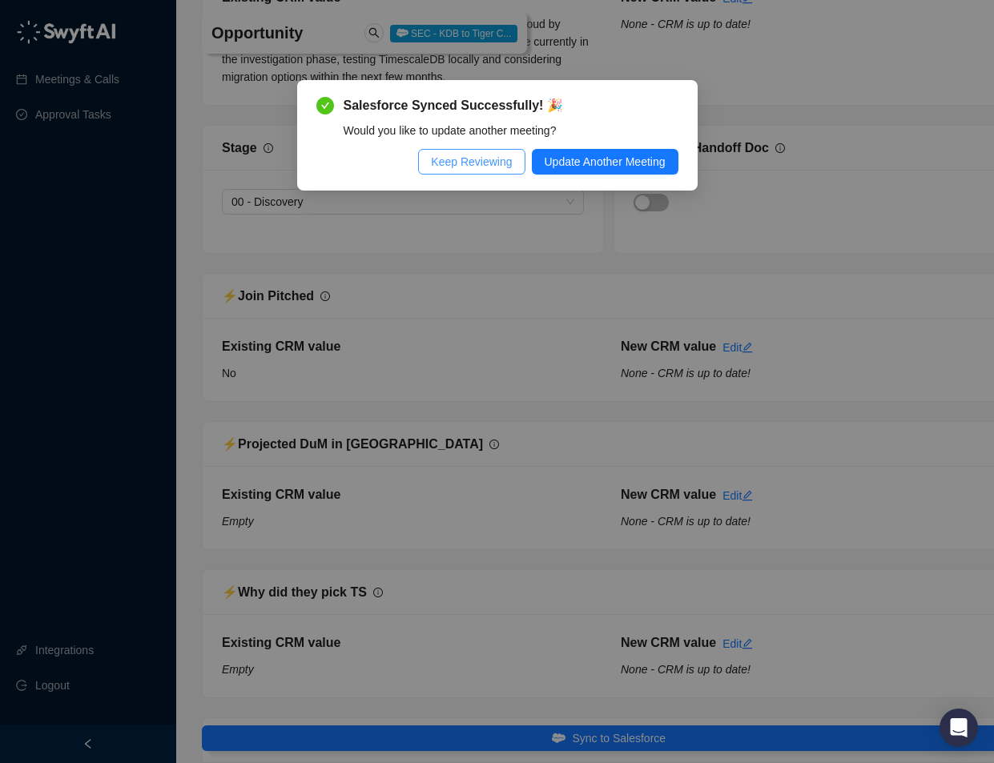
click at [469, 168] on span "Keep Reviewing" at bounding box center [471, 162] width 81 height 18
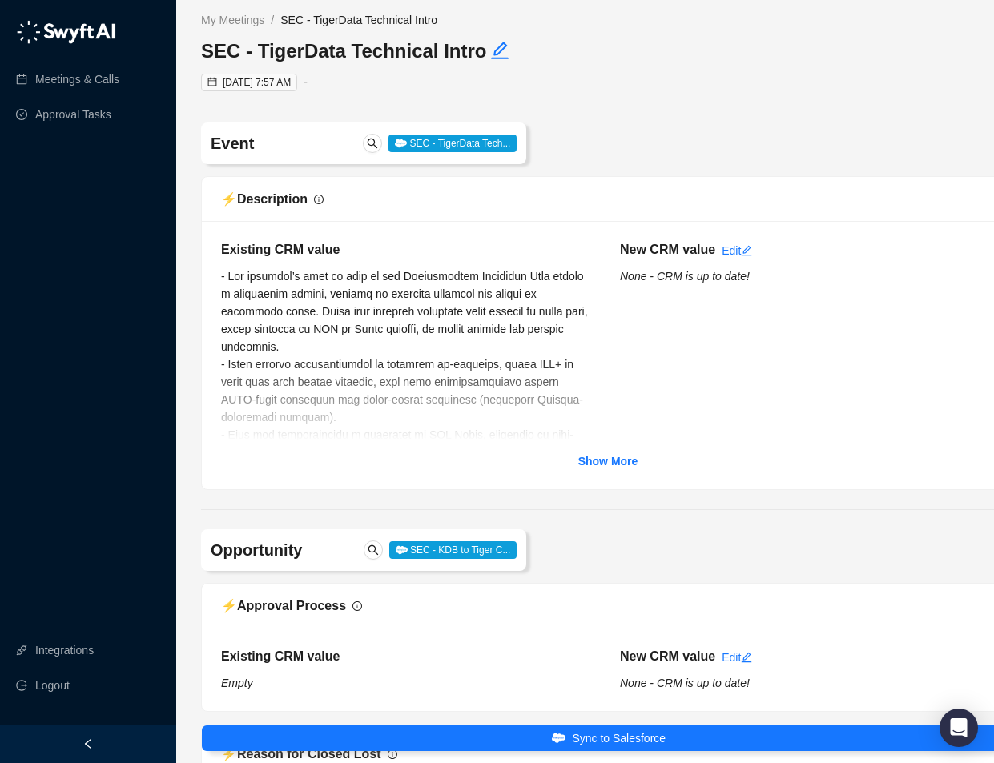
scroll to position [9, 1]
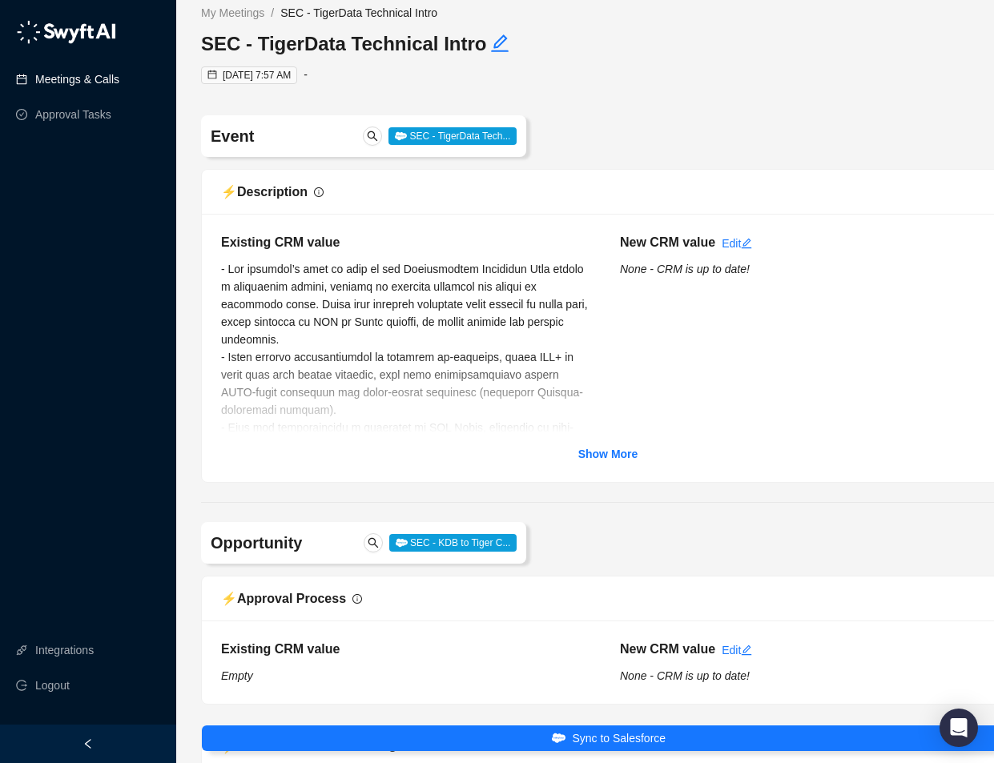
click at [80, 79] on link "Meetings & Calls" at bounding box center [77, 79] width 84 height 32
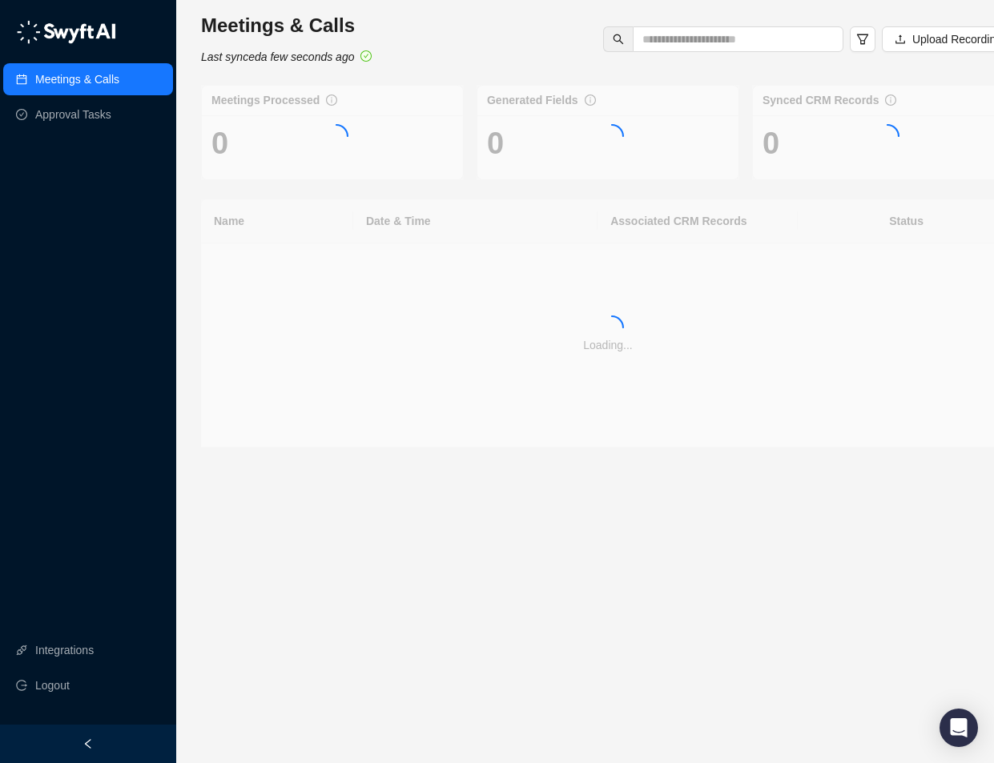
scroll to position [0, 1]
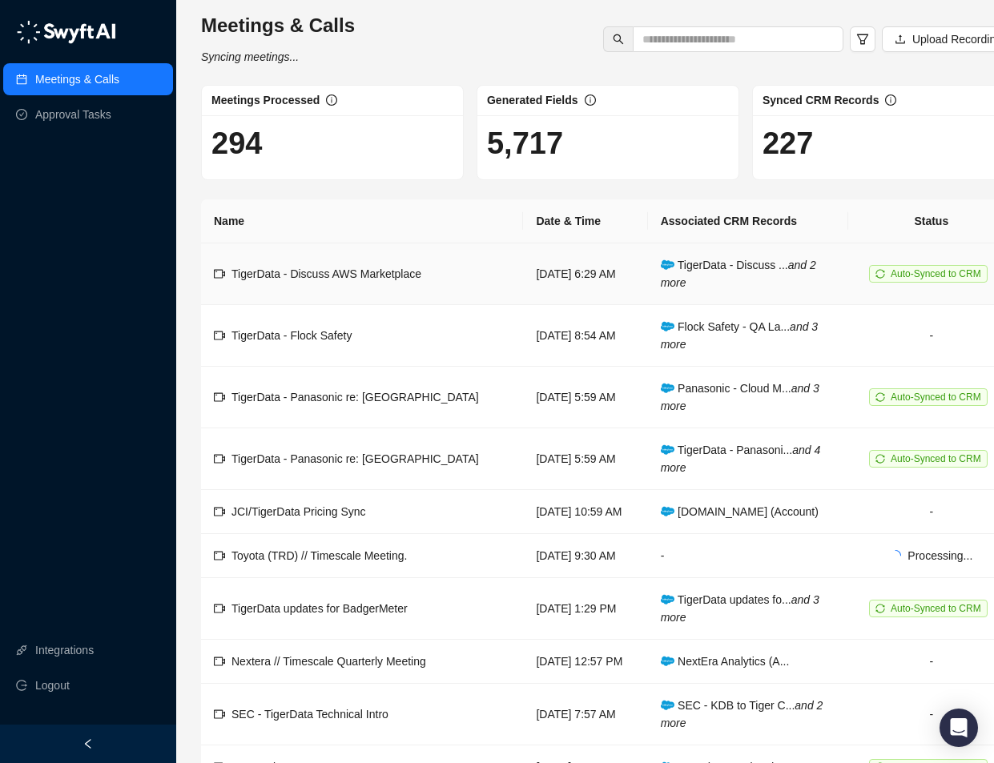
click at [318, 278] on span "TigerData - Discuss AWS Marketplace" at bounding box center [326, 273] width 190 height 13
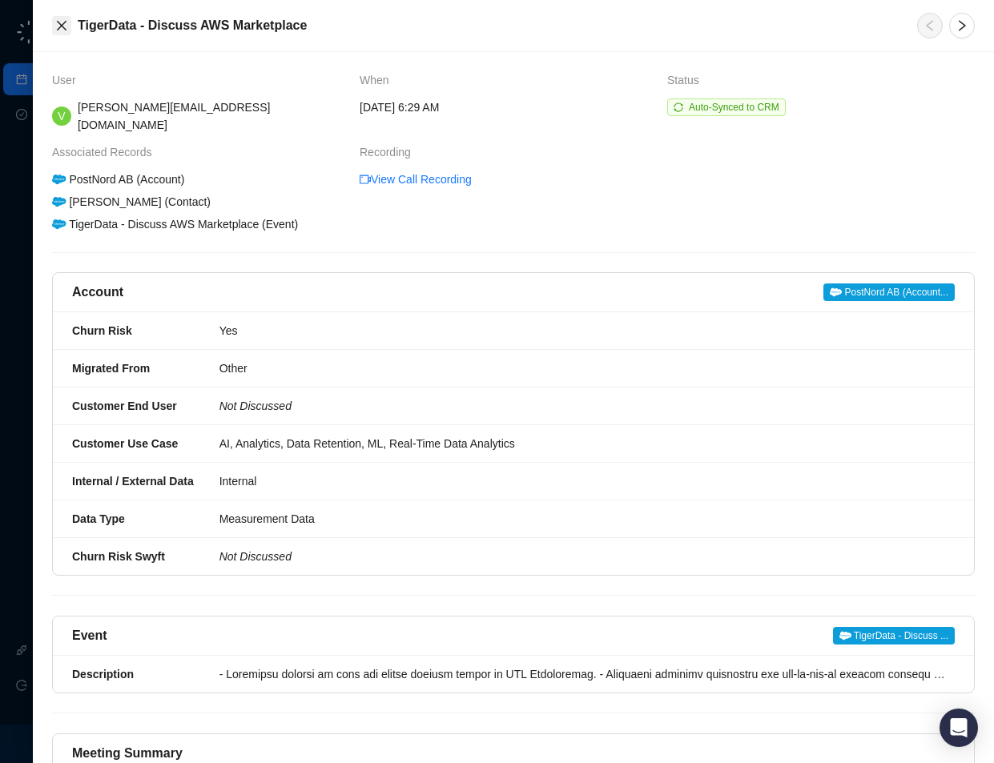
click at [62, 24] on icon "close" at bounding box center [62, 26] width 10 height 10
